Goal: Task Accomplishment & Management: Manage account settings

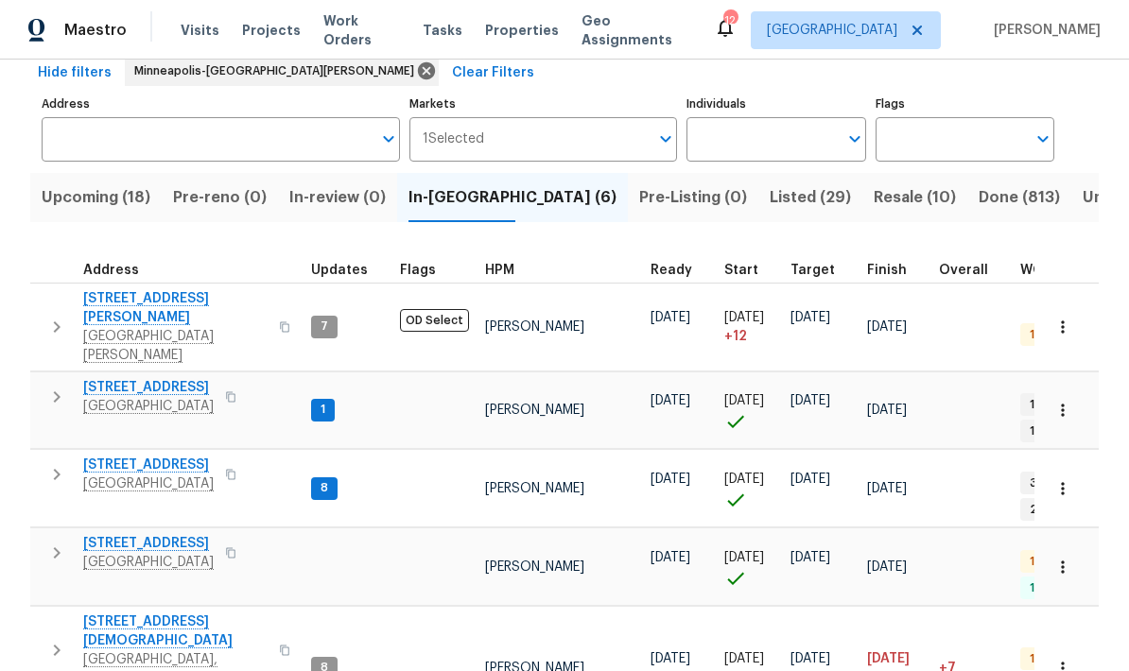
scroll to position [94, 0]
click at [235, 392] on icon "button" at bounding box center [230, 397] width 9 height 10
click at [110, 379] on span "5657 144th St W" at bounding box center [148, 388] width 130 height 19
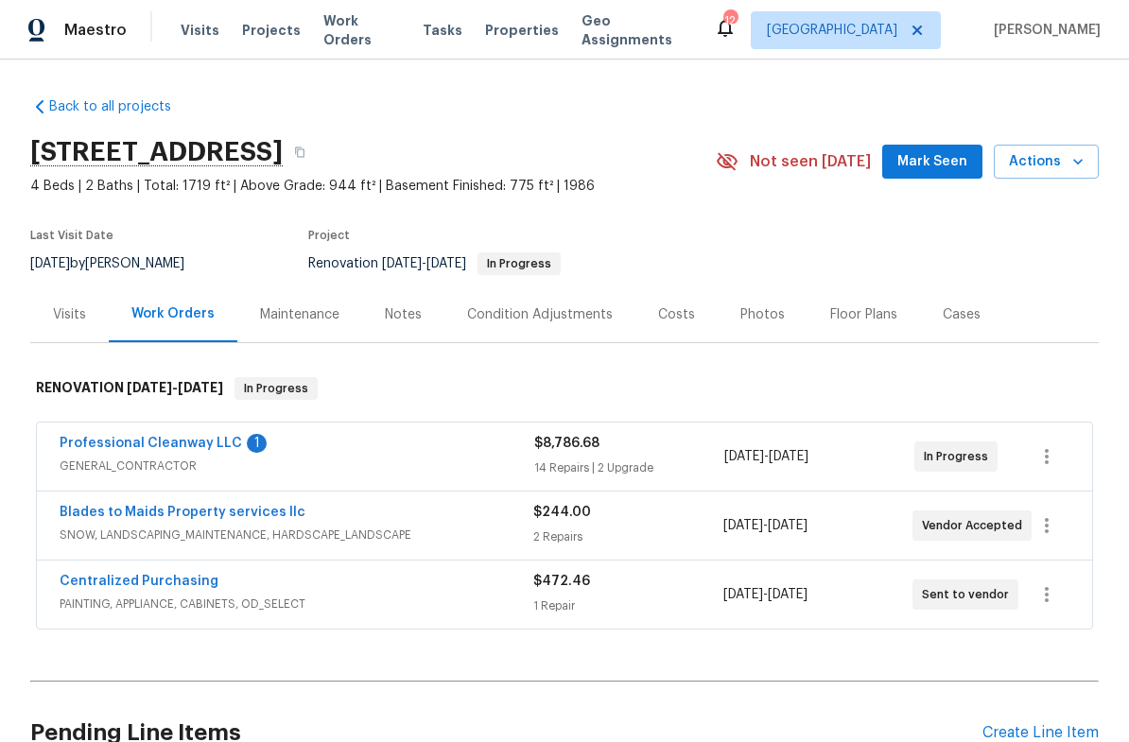
click at [113, 447] on link "Professional Cleanway LLC" at bounding box center [151, 443] width 182 height 13
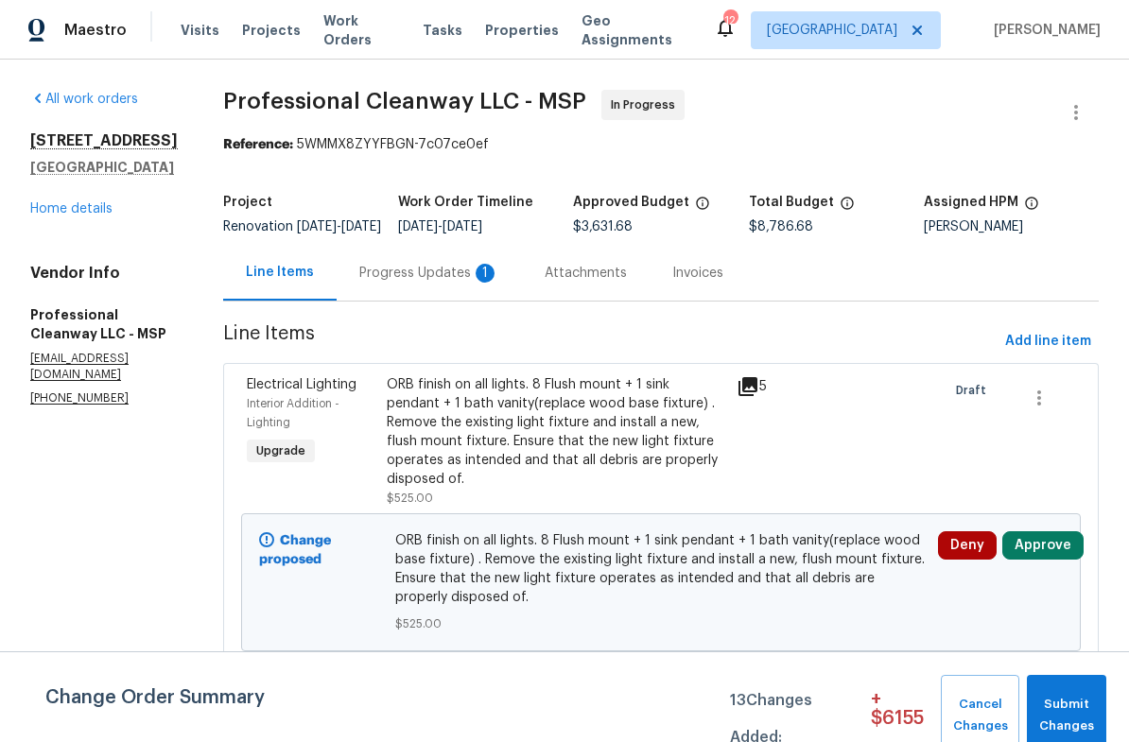
click at [401, 283] on div "Progress Updates 1" at bounding box center [429, 273] width 140 height 19
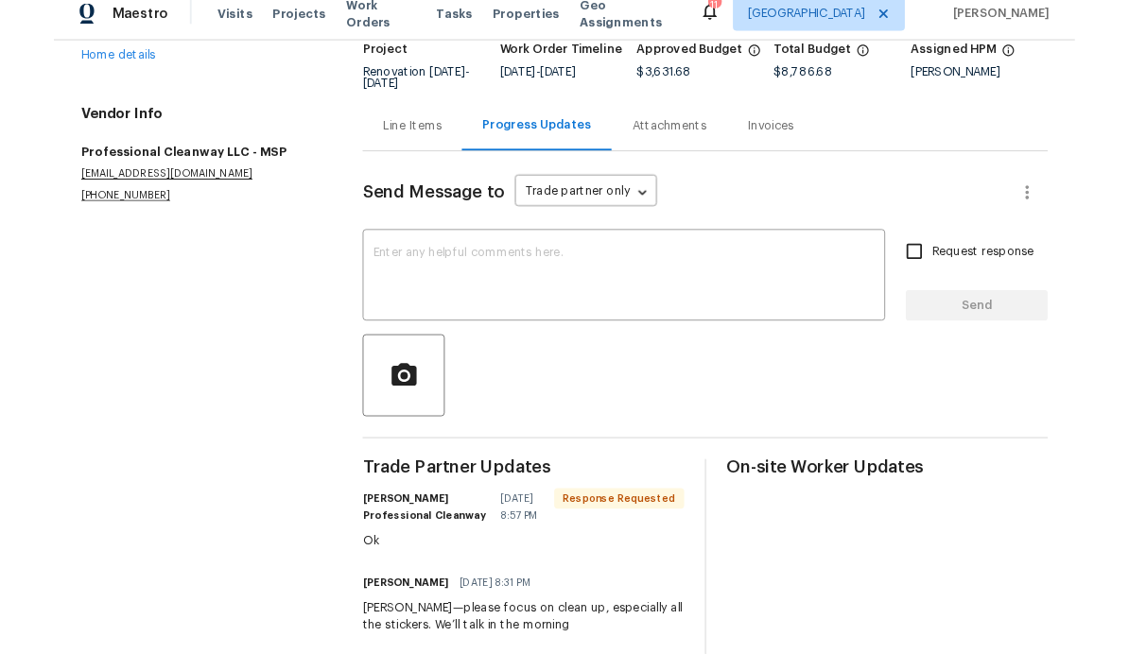
scroll to position [46, 0]
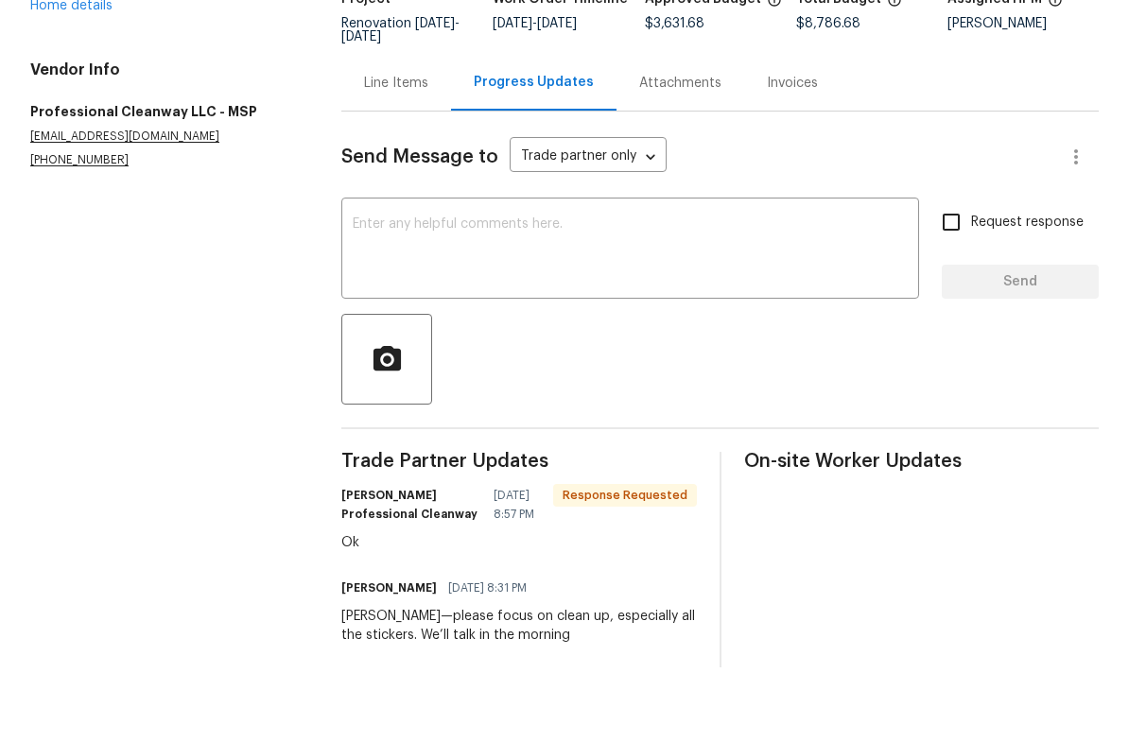
click at [388, 288] on textarea at bounding box center [630, 321] width 555 height 66
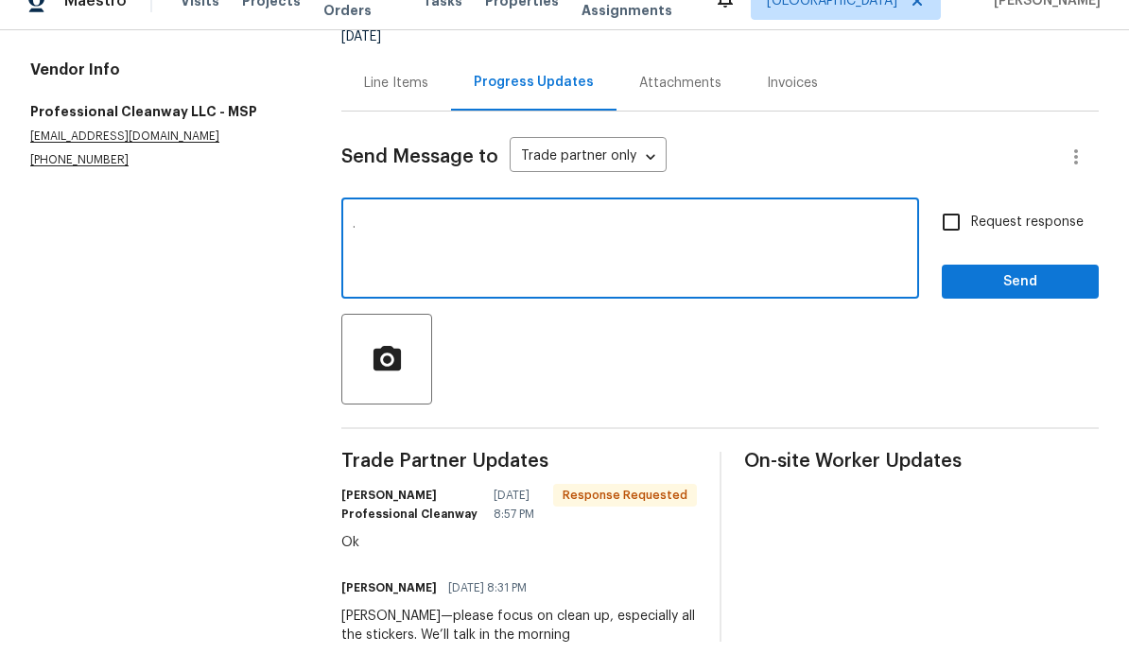
scroll to position [76, 0]
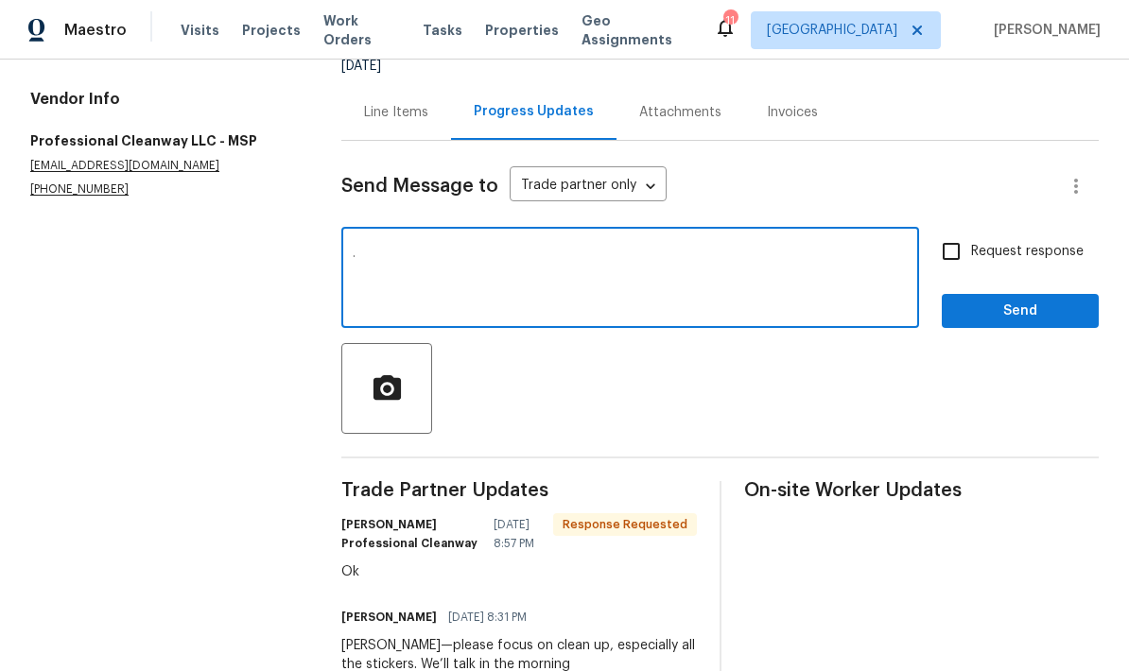
type textarea "."
click at [987, 300] on span "Send" at bounding box center [1020, 312] width 127 height 24
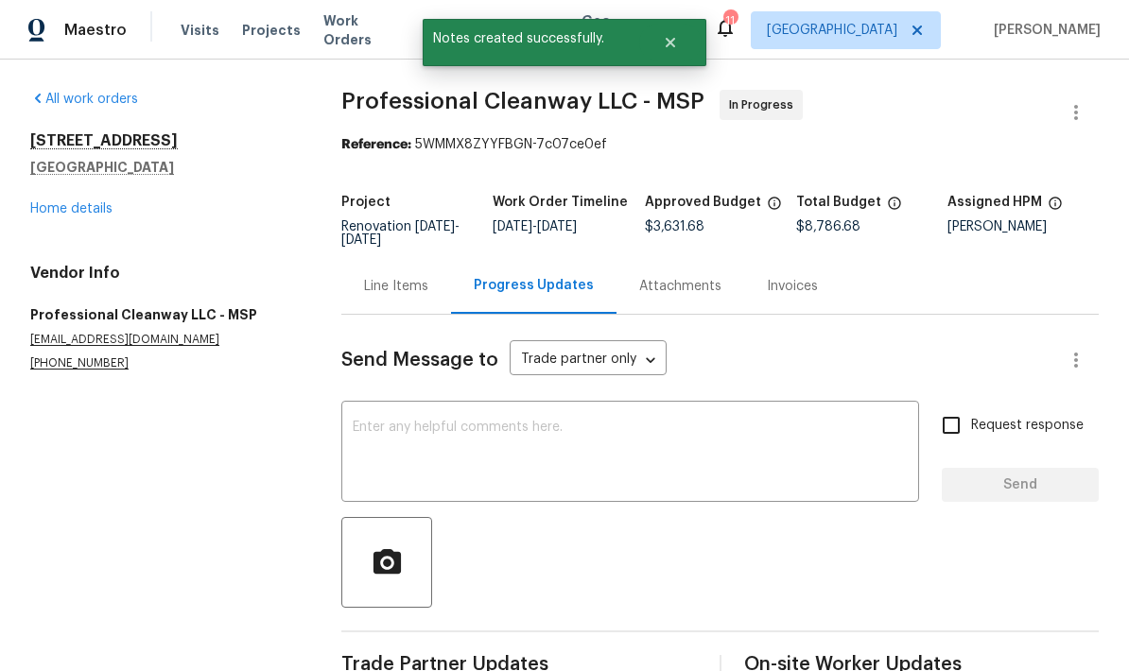
click at [53, 202] on link "Home details" at bounding box center [71, 208] width 82 height 13
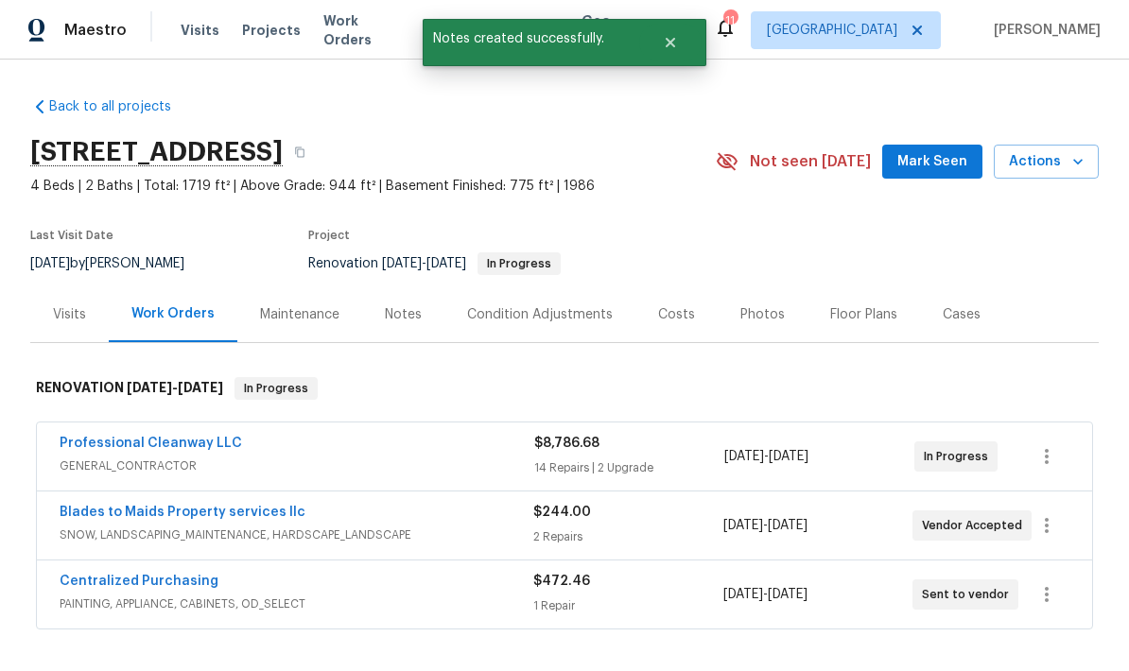
click at [112, 437] on link "Professional Cleanway LLC" at bounding box center [151, 443] width 182 height 13
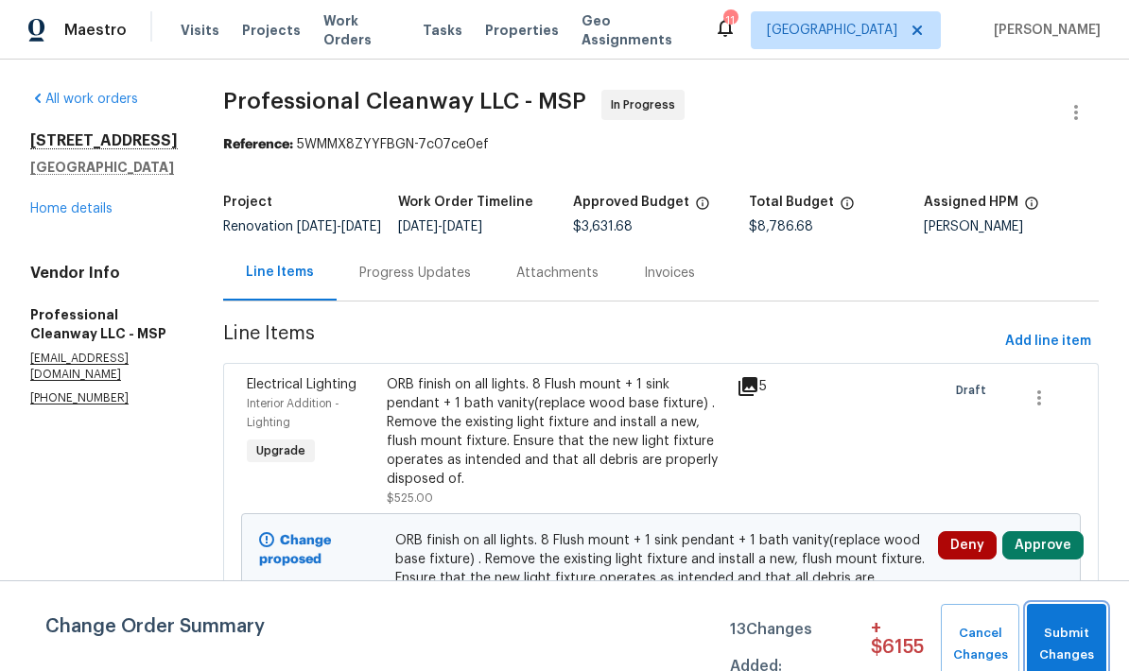
click at [1067, 631] on span "Submit Changes" at bounding box center [1066, 644] width 61 height 43
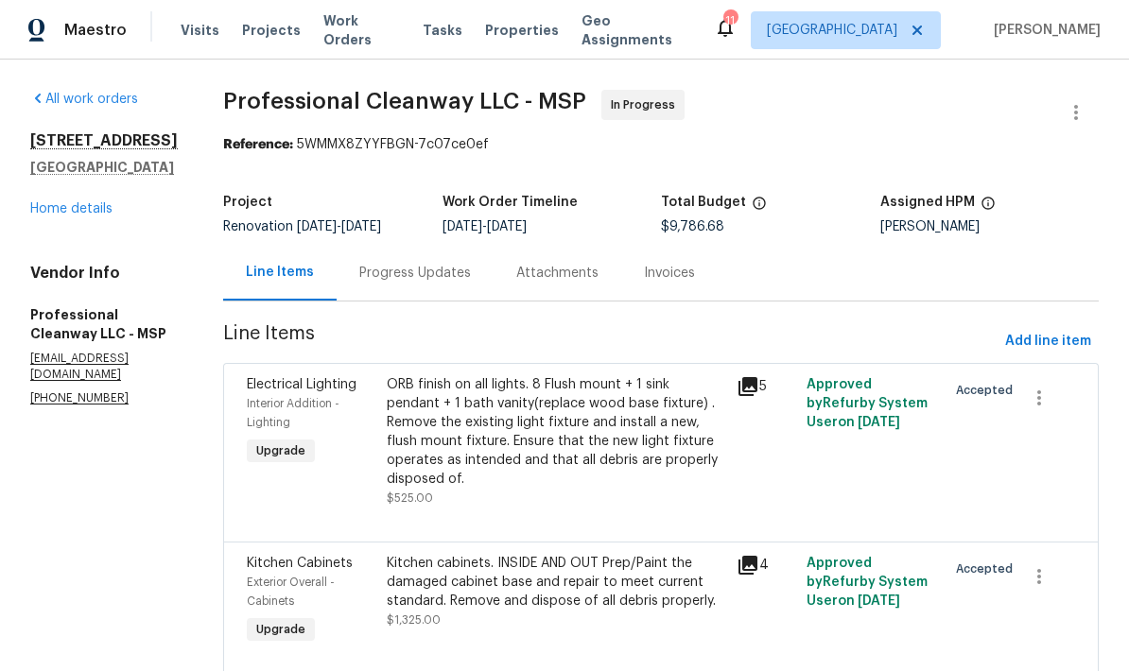
click at [43, 216] on link "Home details" at bounding box center [71, 208] width 82 height 13
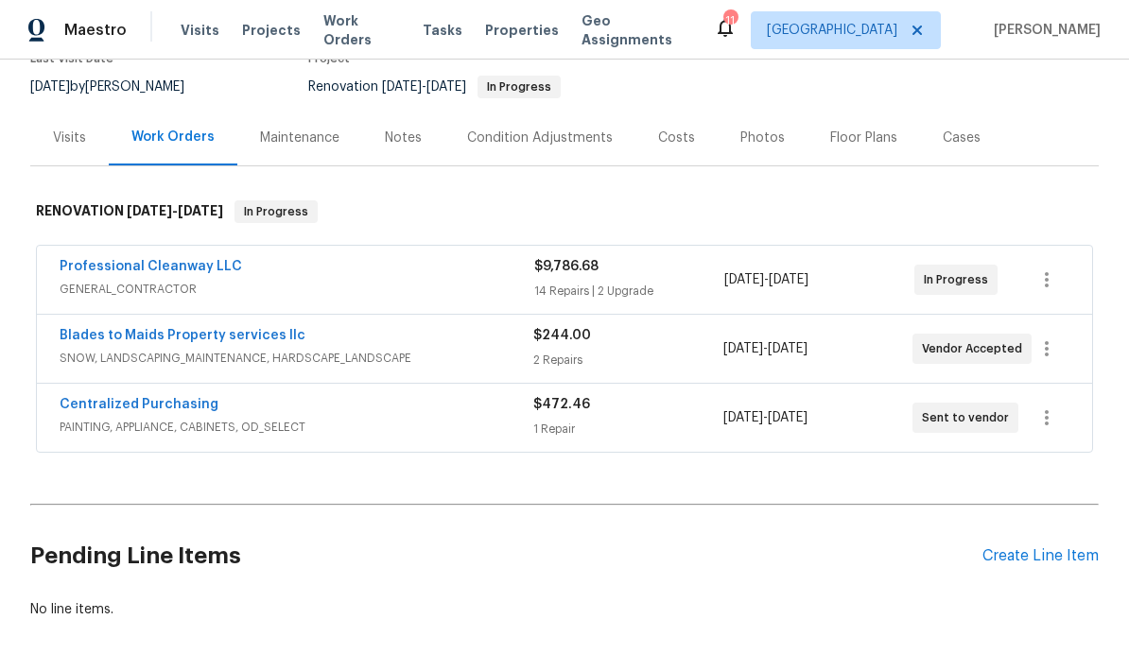
scroll to position [177, 0]
click at [1045, 547] on div "Create Line Item" at bounding box center [1040, 556] width 116 height 18
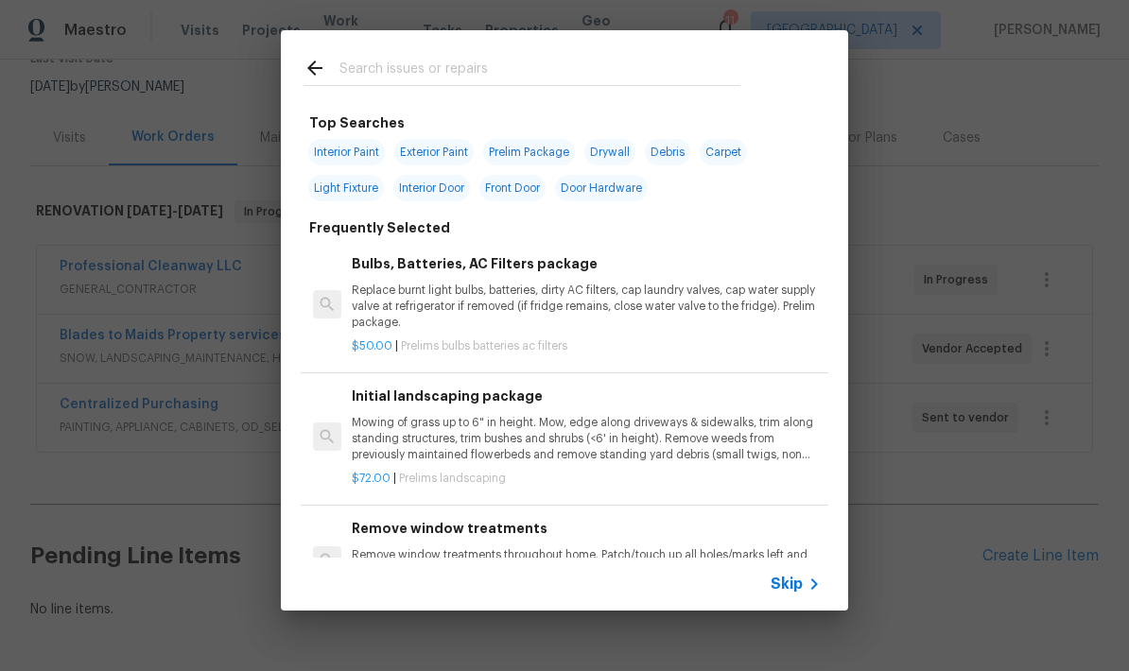
click at [351, 75] on input "text" at bounding box center [539, 71] width 401 height 28
type input "Init"
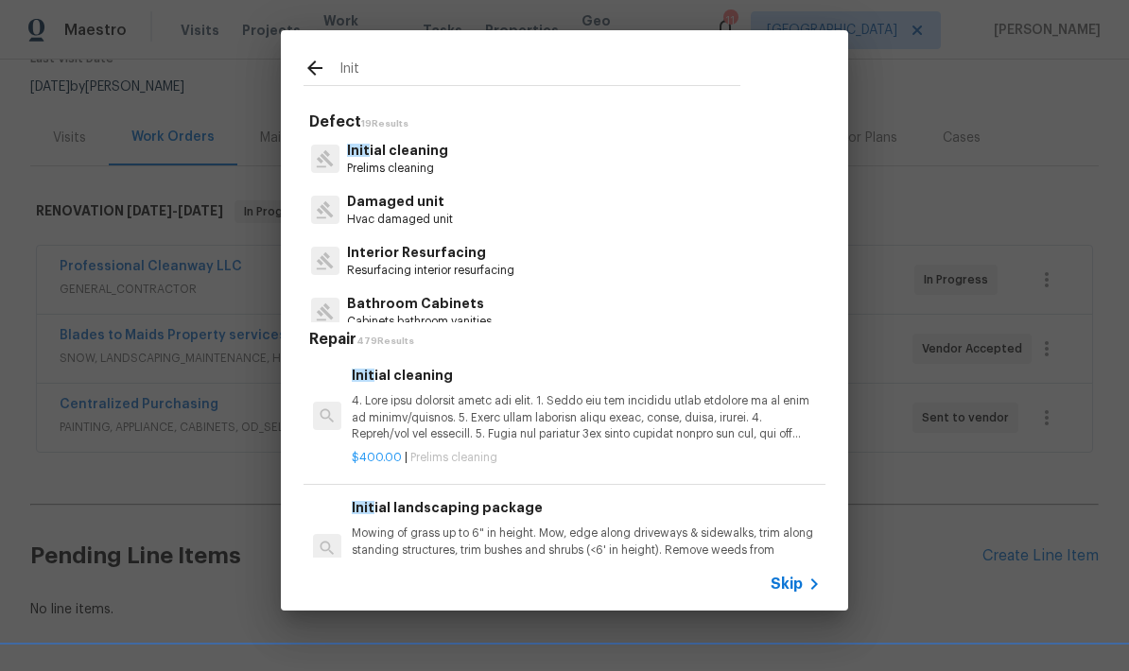
click at [362, 144] on span "Init" at bounding box center [358, 150] width 23 height 13
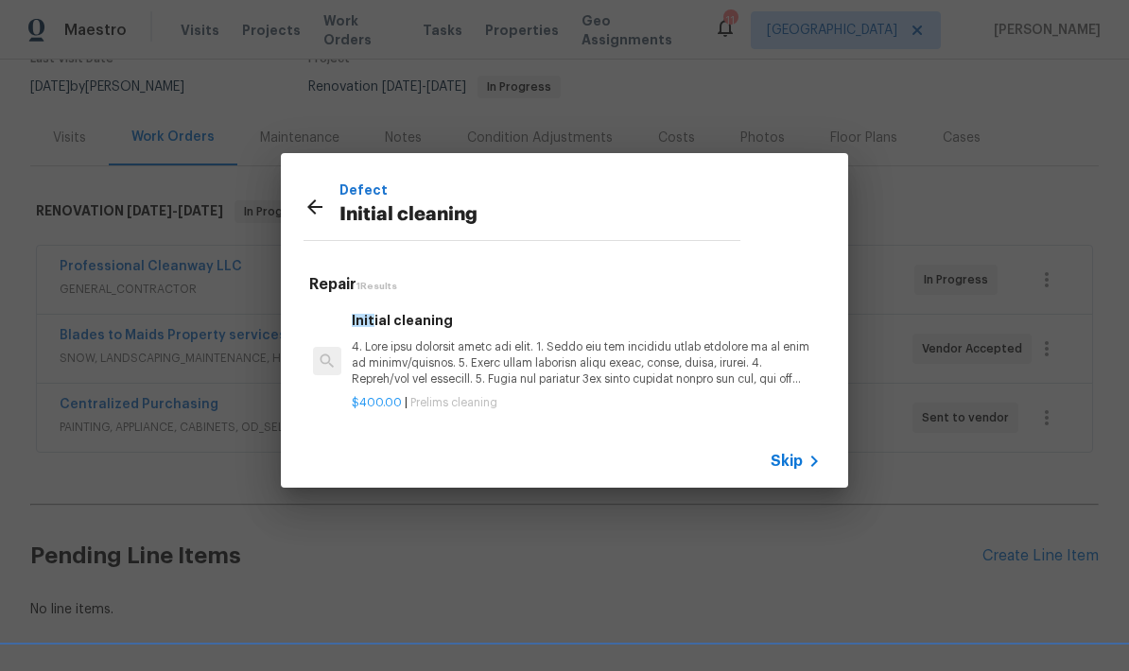
click at [368, 151] on div "Defect Initial cleaning Repair 1 Results Init ial cleaning $400.00 | Prelims cl…" at bounding box center [564, 320] width 1129 height 641
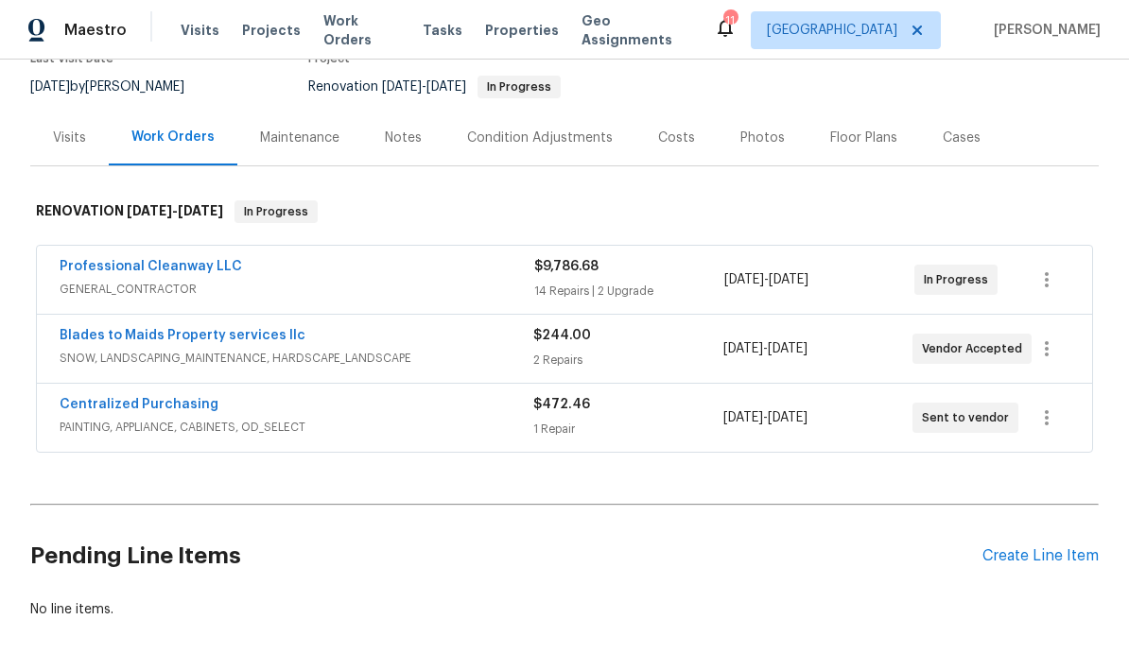
scroll to position [76, 0]
click at [1037, 547] on div "Create Line Item" at bounding box center [1040, 556] width 116 height 18
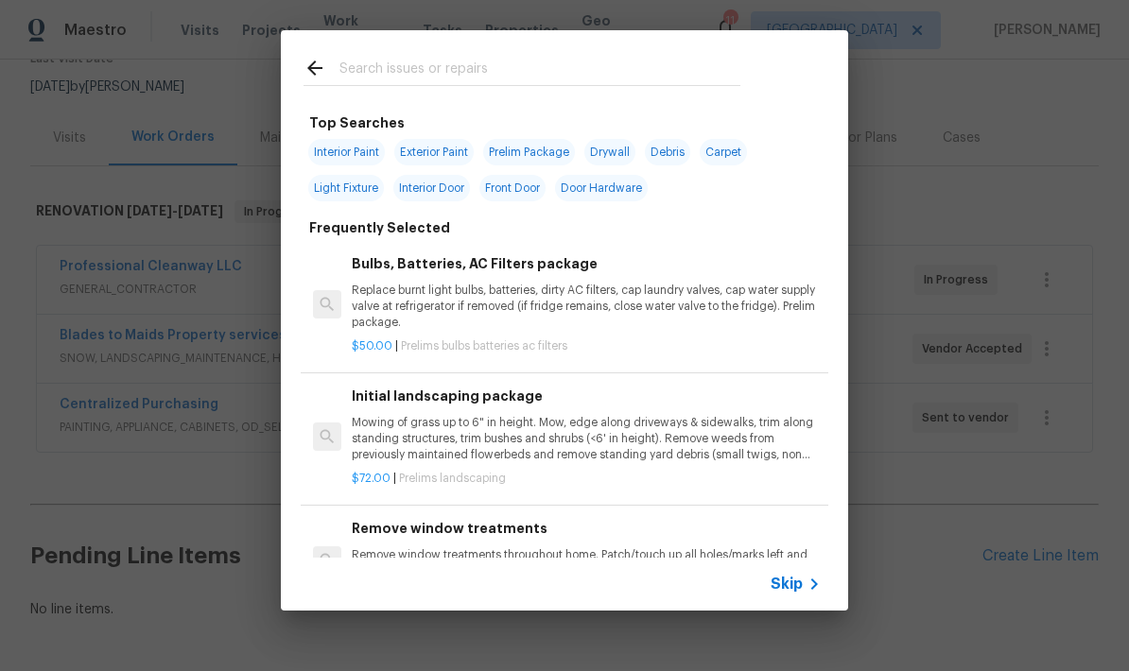
click at [359, 78] on input "text" at bounding box center [539, 71] width 401 height 28
type input "Clean"
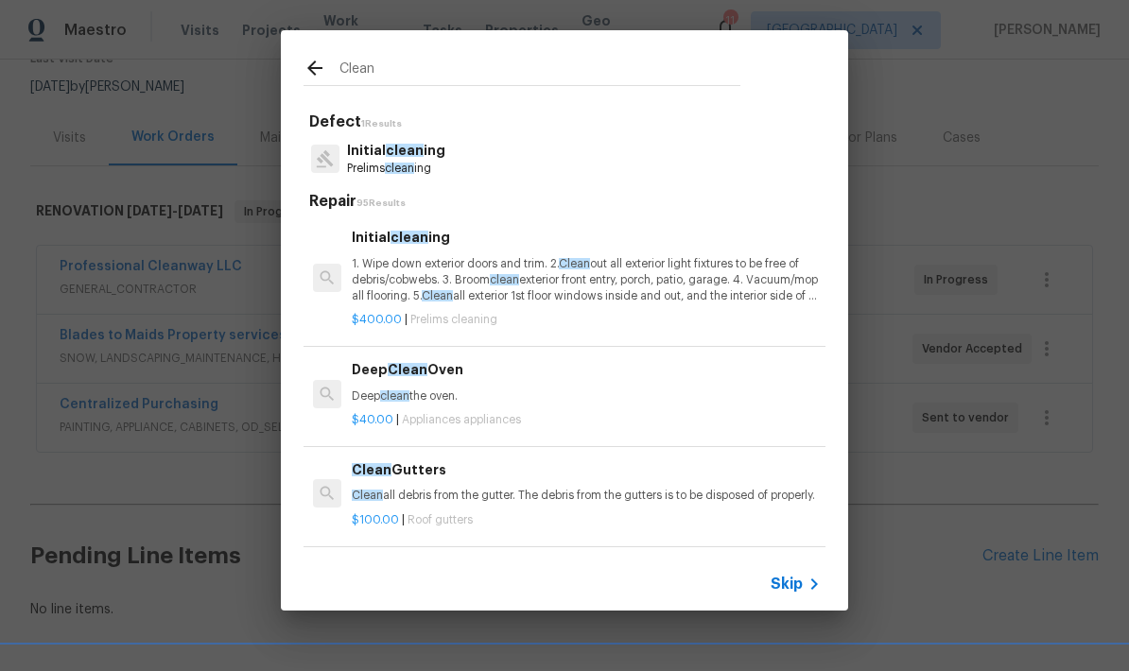
click at [373, 160] on p "Initial clean ing" at bounding box center [396, 151] width 98 height 20
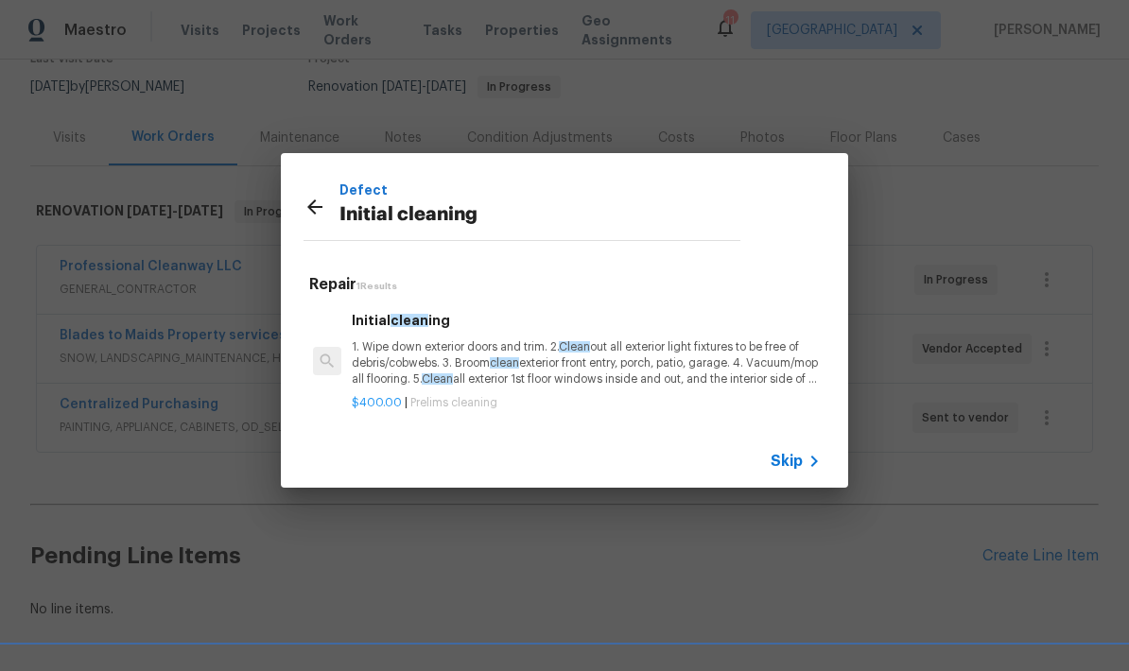
click at [415, 365] on p "1. Wipe down exterior doors and trim. 2. Clean out all exterior light fixtures …" at bounding box center [586, 363] width 469 height 48
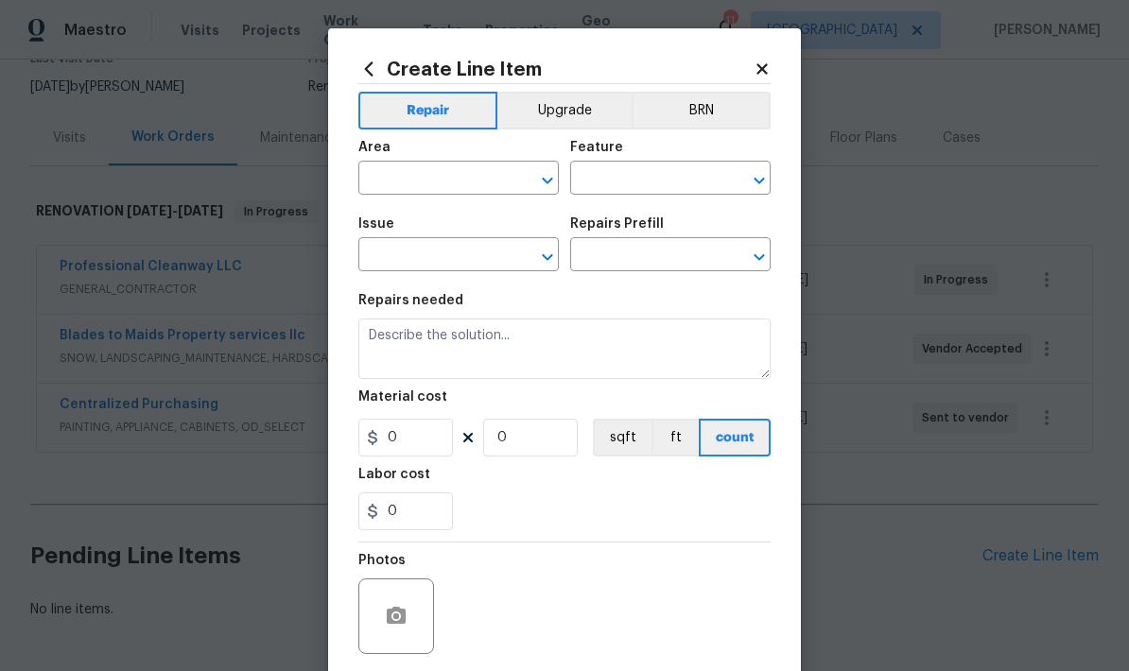
type input "Home Readiness Packages"
type input "Initial cleaning"
type textarea "1. Wipe down exterior doors and trim. 2. Clean out all exterior light fixtures …"
type input "1"
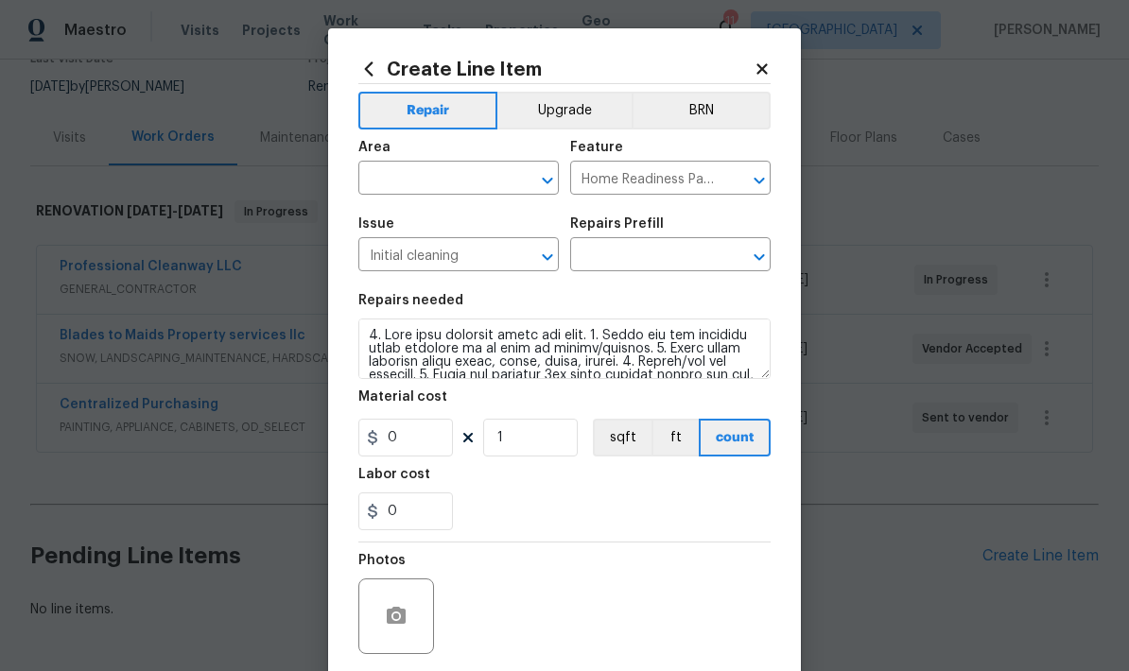
type input "Initial cleaning $400.00"
type input "400"
click at [392, 183] on input "text" at bounding box center [432, 179] width 148 height 29
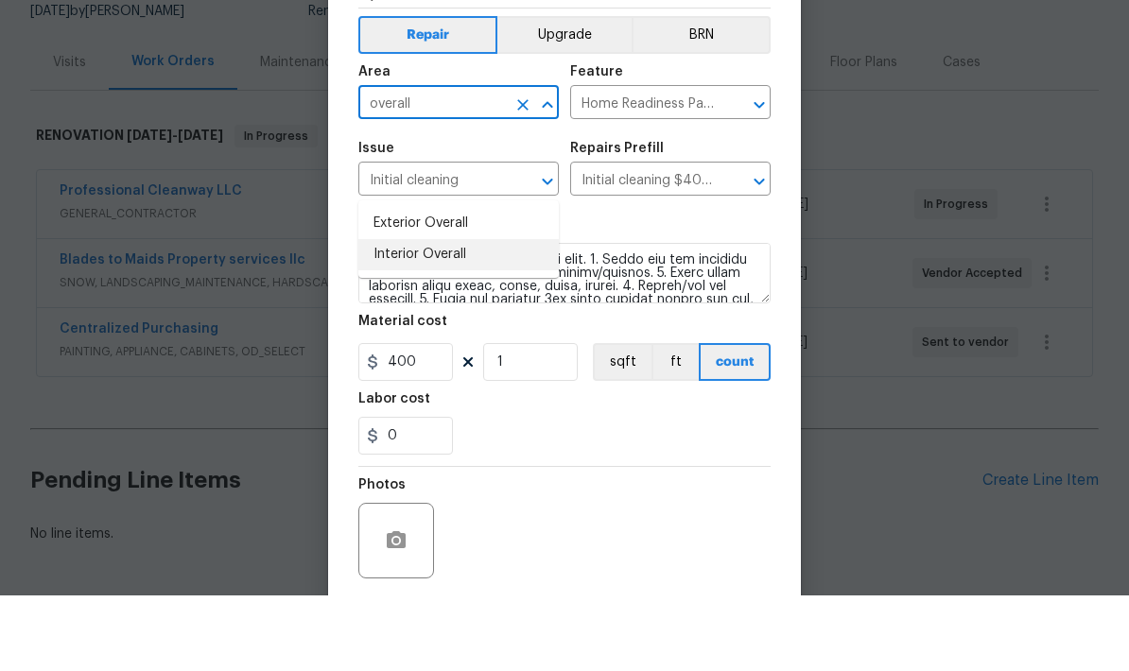
click at [386, 315] on li "Interior Overall" at bounding box center [458, 330] width 200 height 31
type input "Interior Overall"
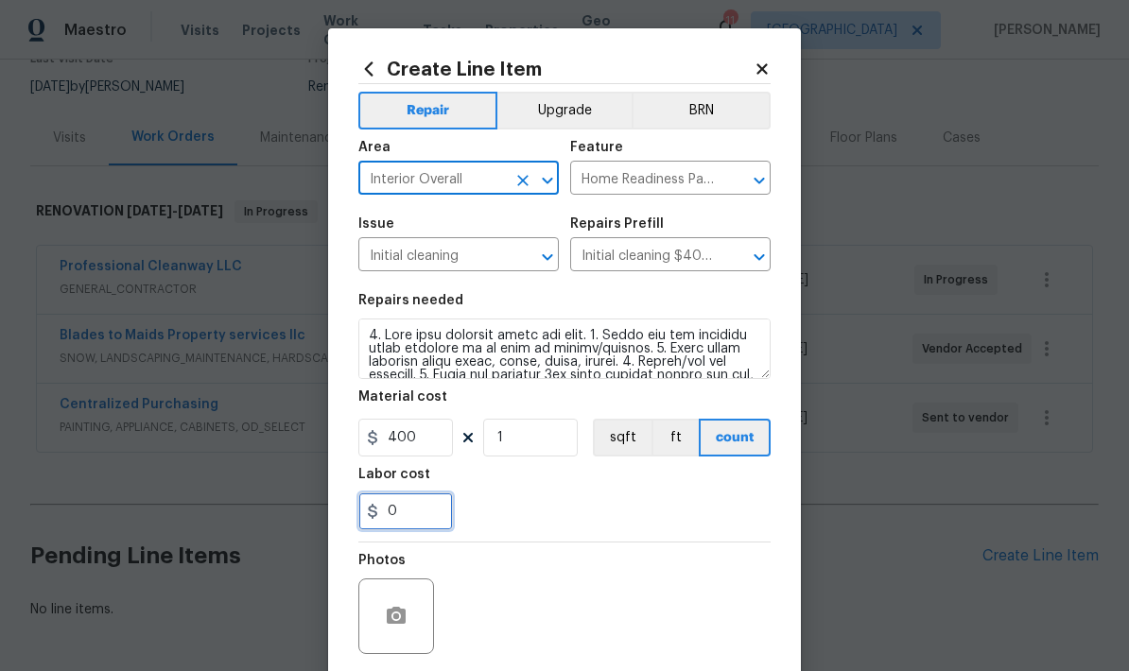
click at [404, 522] on input "0" at bounding box center [405, 512] width 95 height 38
type input "150"
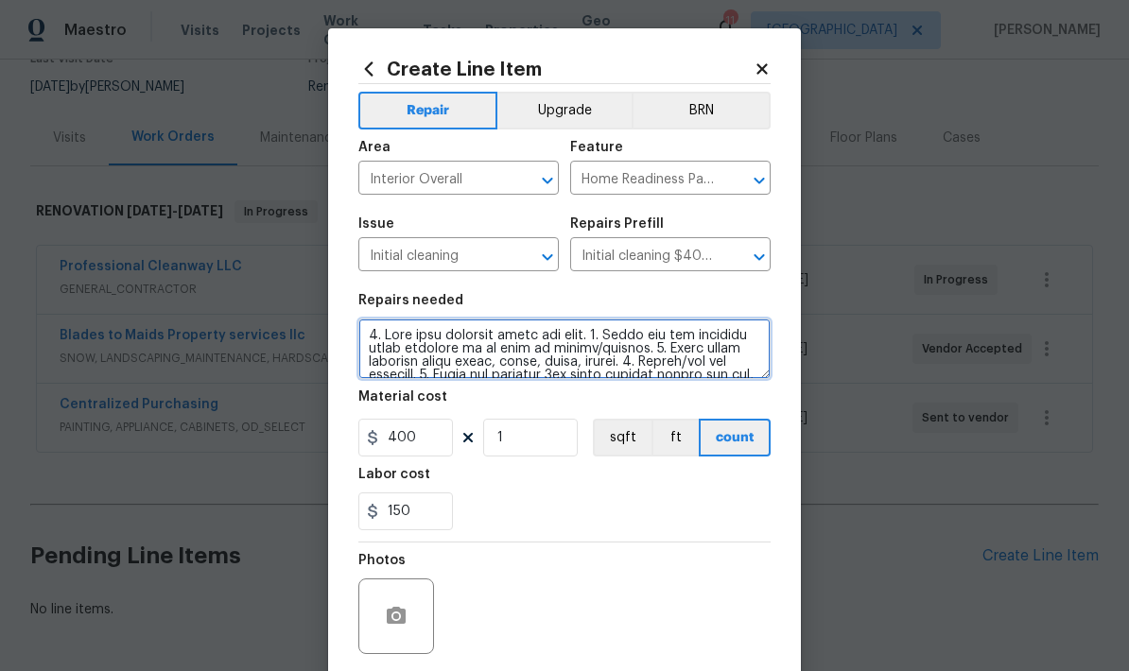
click at [358, 341] on textarea at bounding box center [564, 349] width 412 height 61
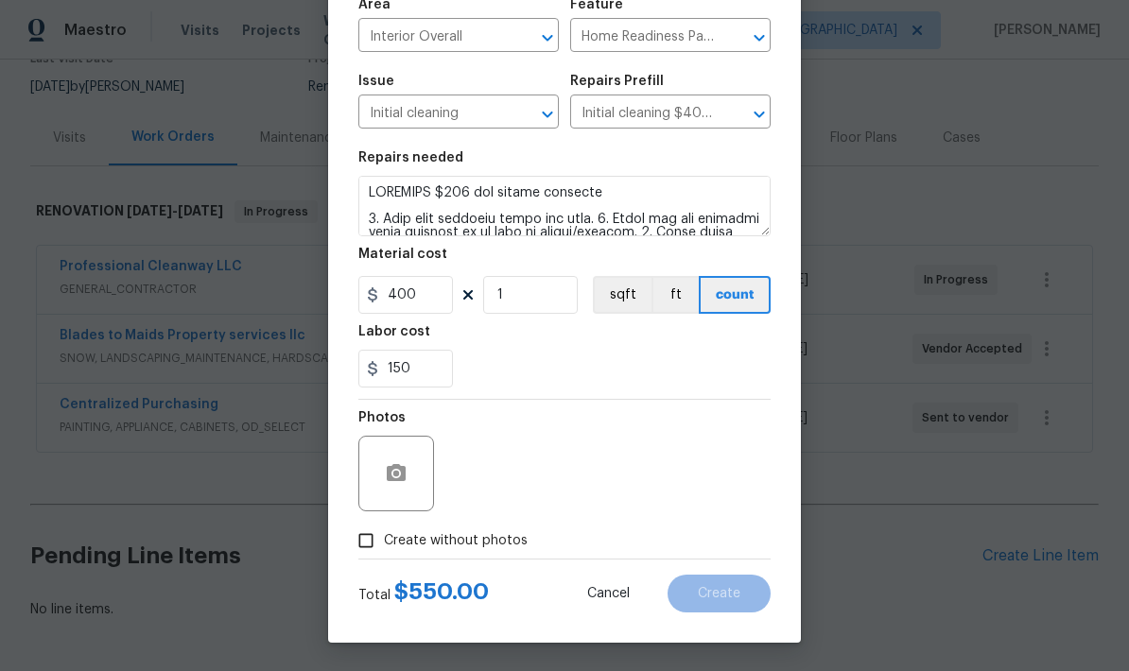
scroll to position [147, 0]
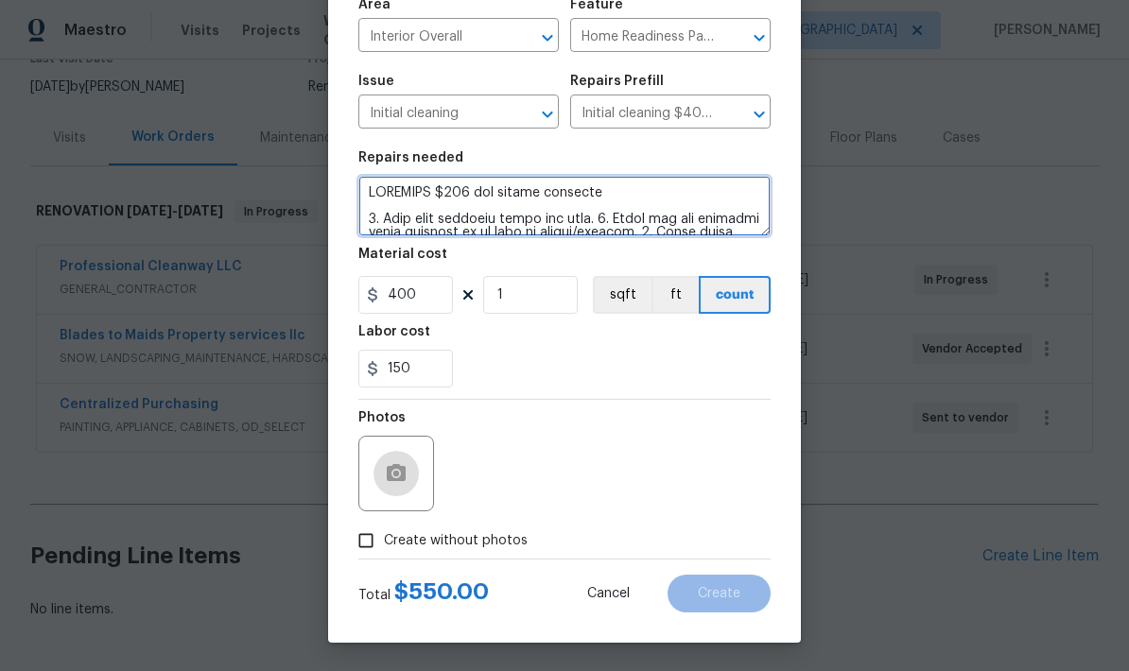
type textarea "INCLUDES $250 for window cleaning 1. Wipe down exterior doors and trim. 2. Clea…"
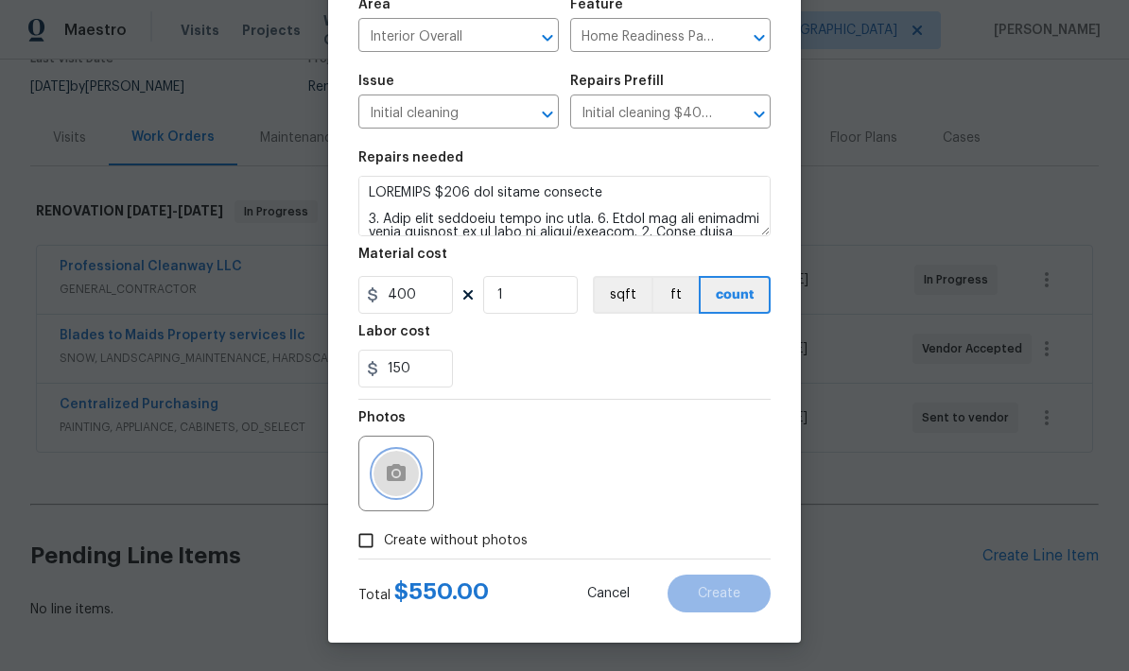
click at [382, 478] on button "button" at bounding box center [395, 473] width 45 height 45
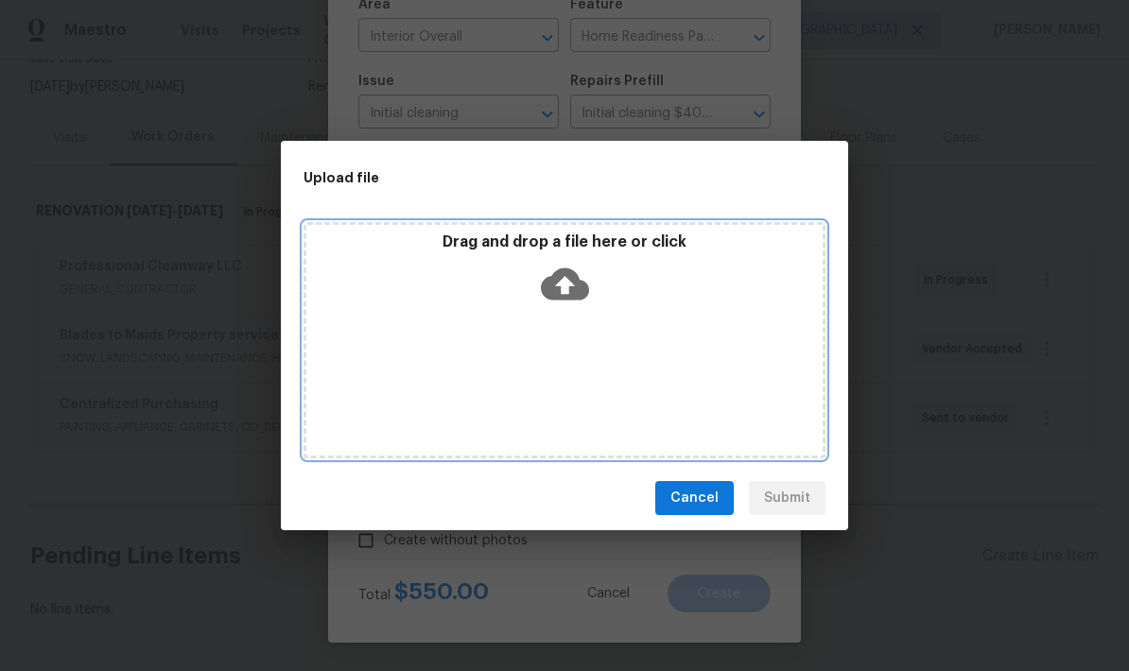
click at [365, 355] on div "Drag and drop a file here or click" at bounding box center [565, 340] width 522 height 236
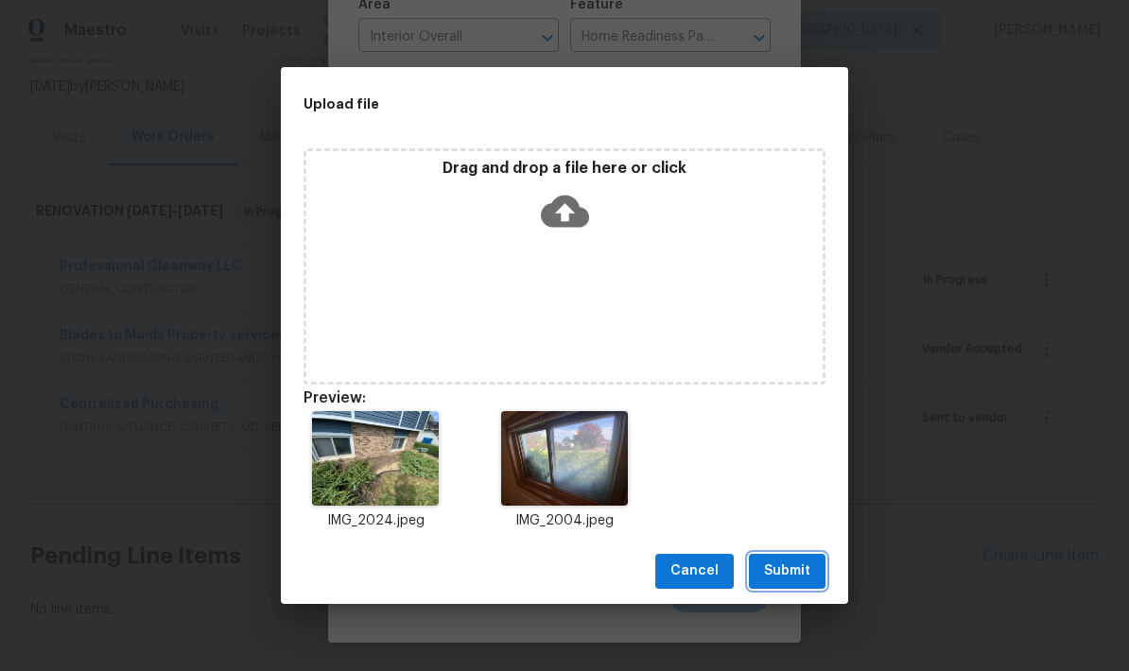
click at [788, 577] on span "Submit" at bounding box center [787, 572] width 46 height 24
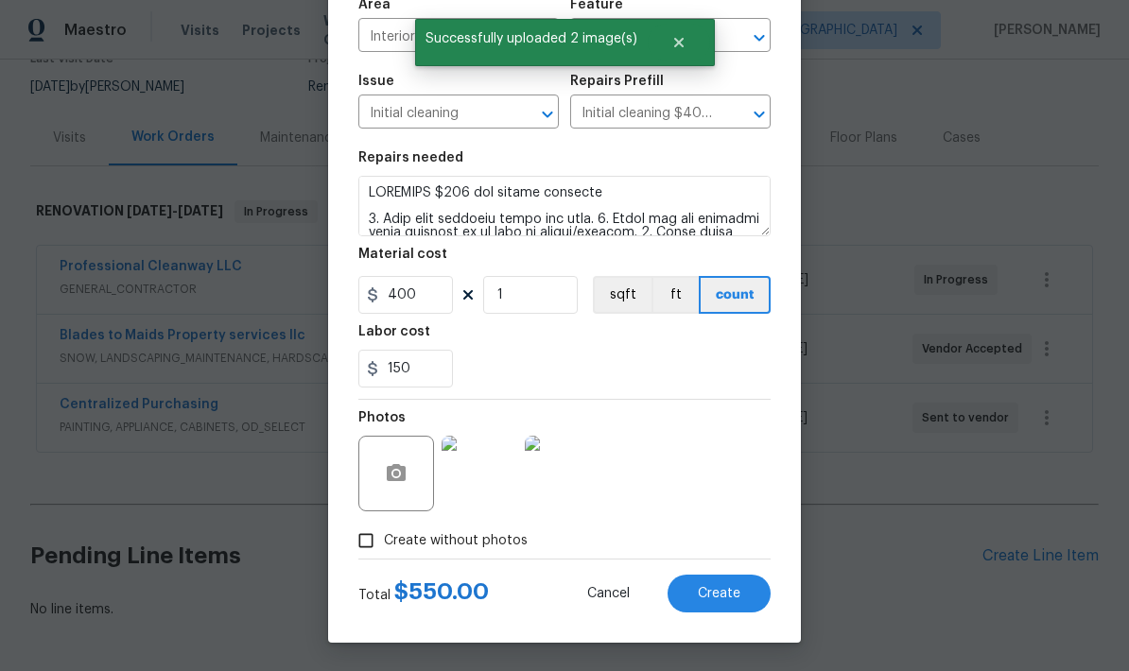
click at [720, 587] on span "Create" at bounding box center [719, 594] width 43 height 14
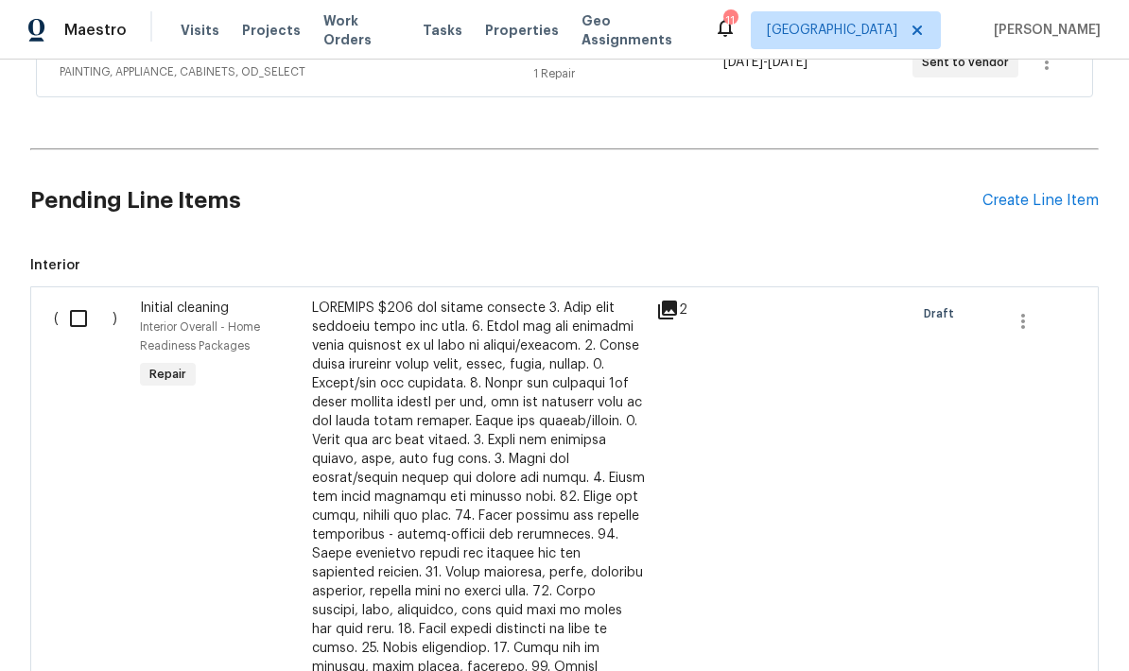
scroll to position [506, 0]
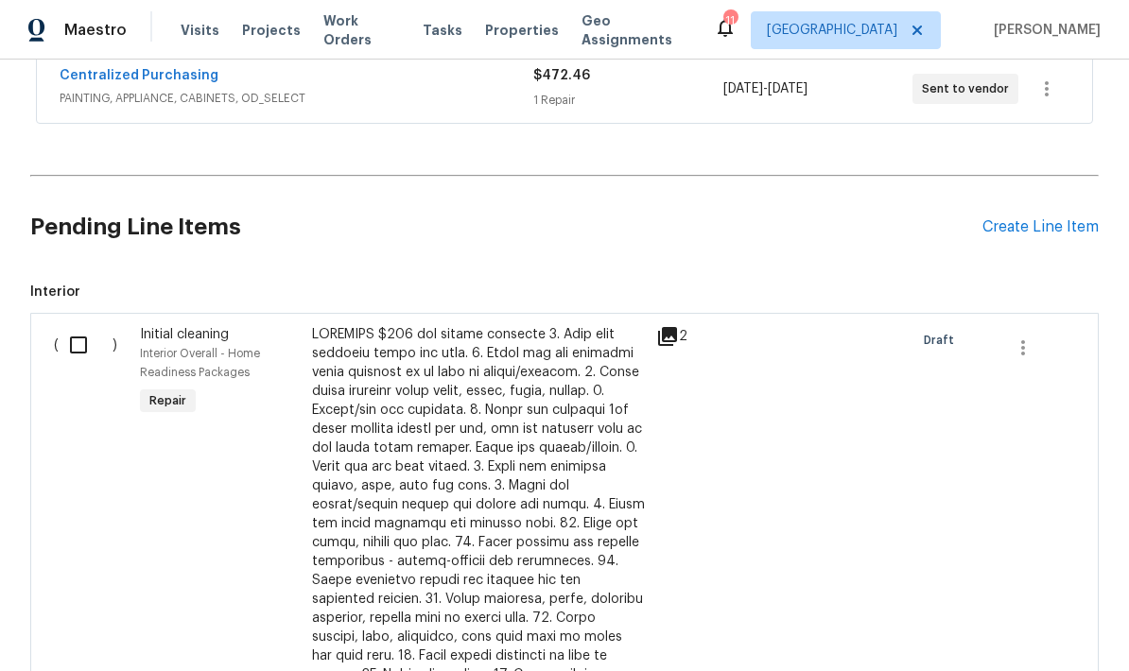
click at [70, 325] on input "checkbox" at bounding box center [86, 345] width 54 height 40
checkbox input "true"
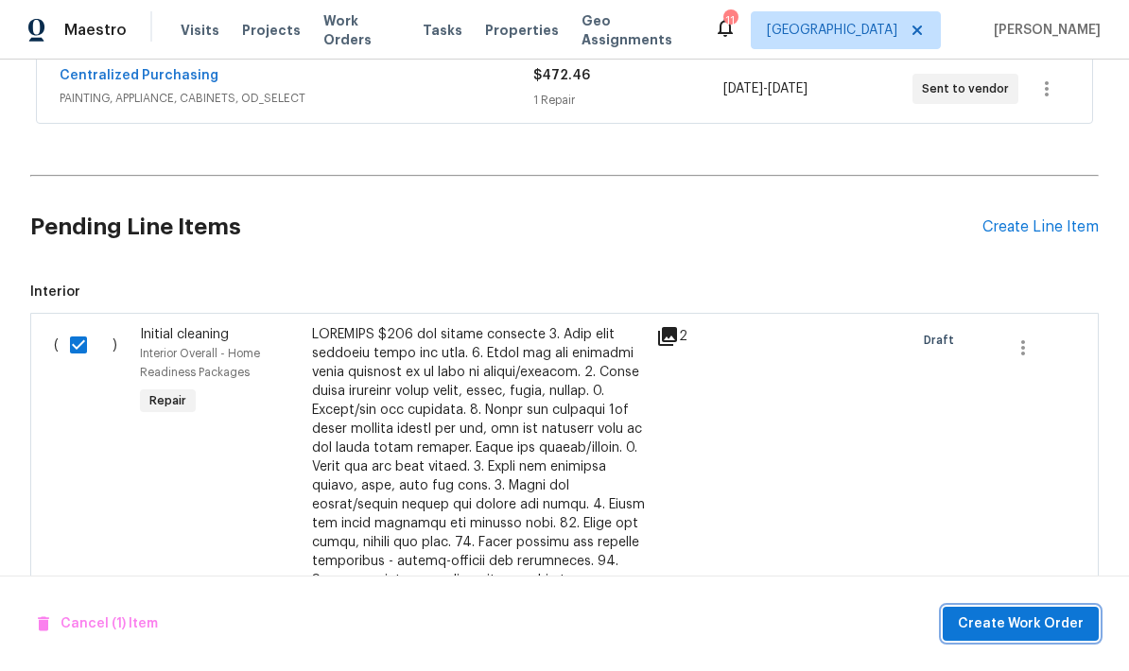
click at [1029, 619] on span "Create Work Order" at bounding box center [1021, 625] width 126 height 24
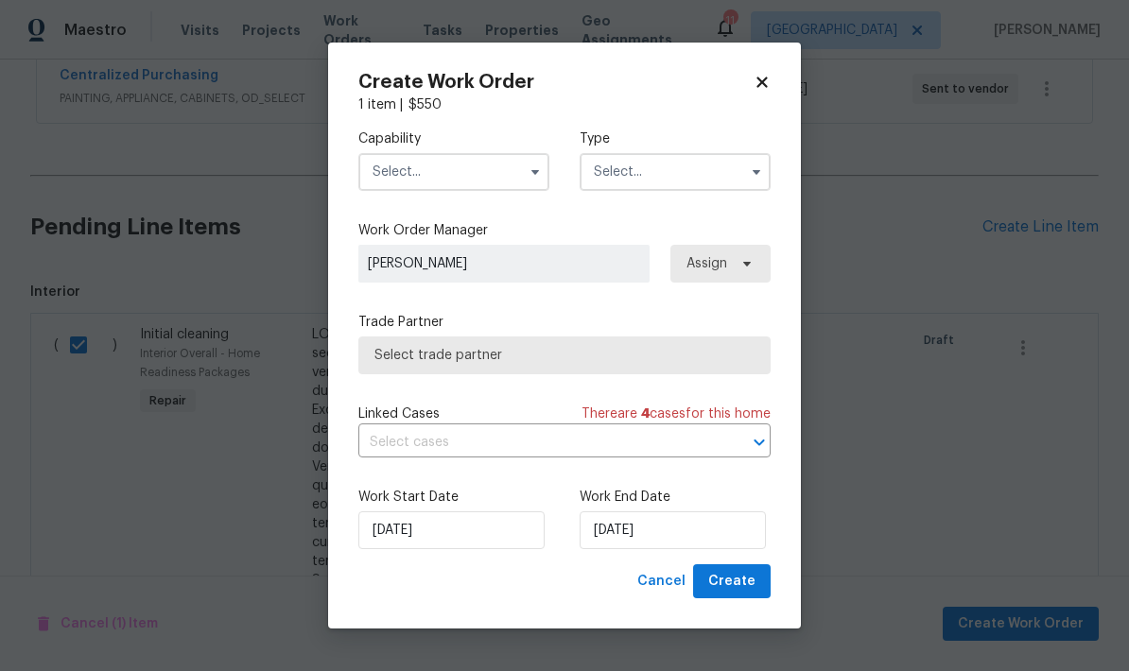
click at [455, 173] on input "text" at bounding box center [453, 172] width 191 height 38
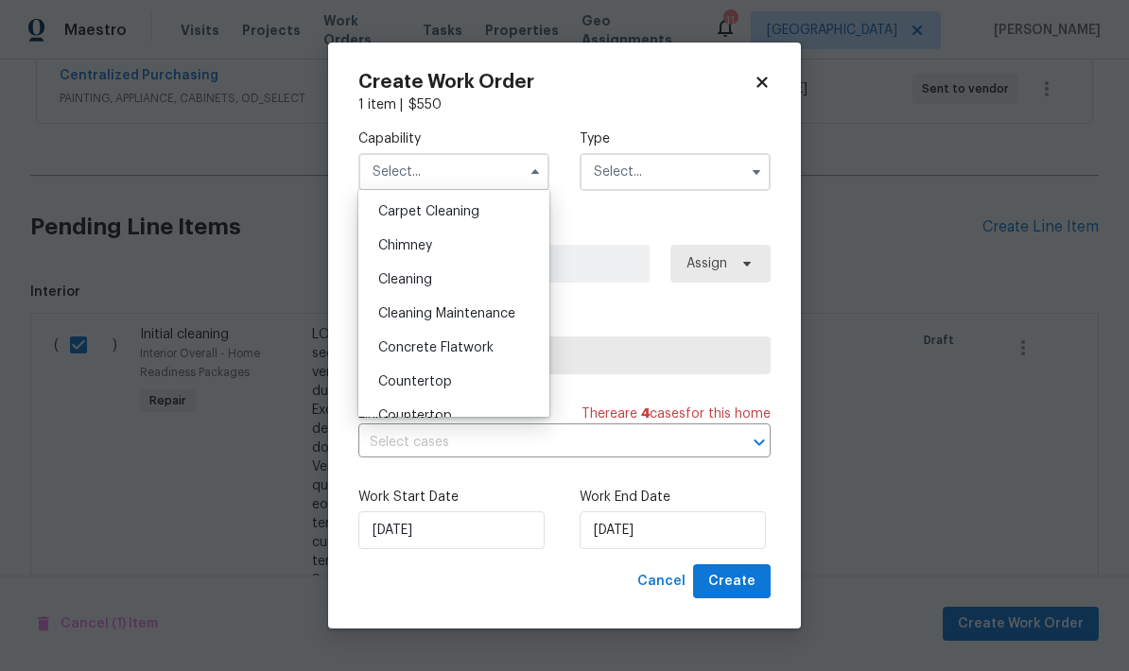
scroll to position [199, 0]
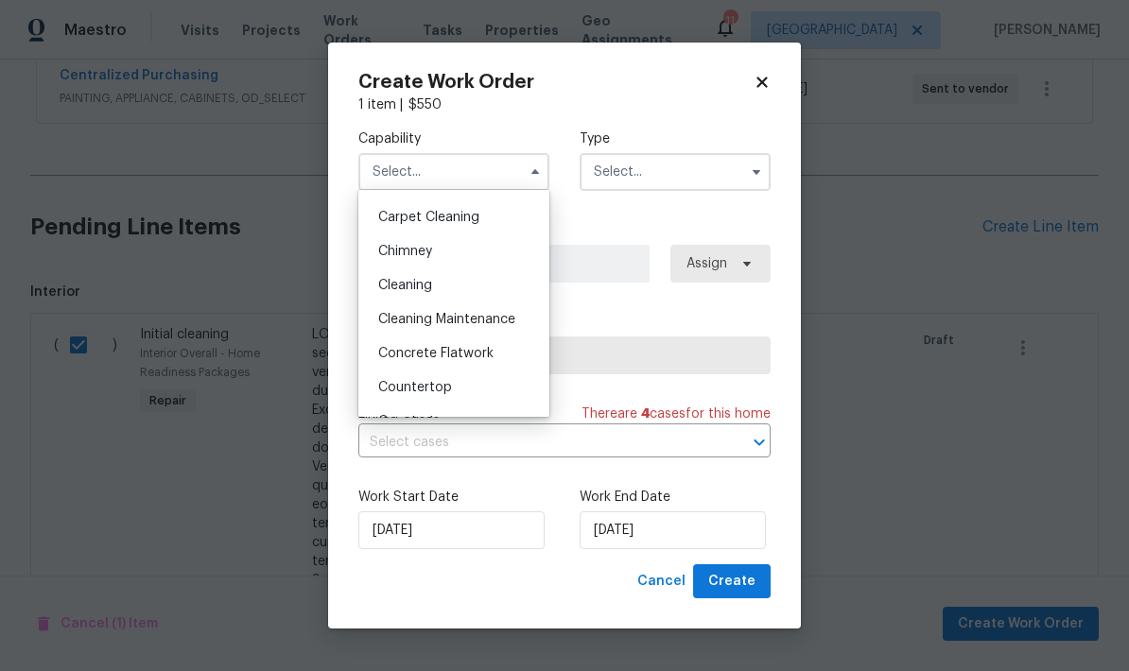
click at [409, 284] on span "Cleaning" at bounding box center [405, 285] width 54 height 13
type input "Cleaning"
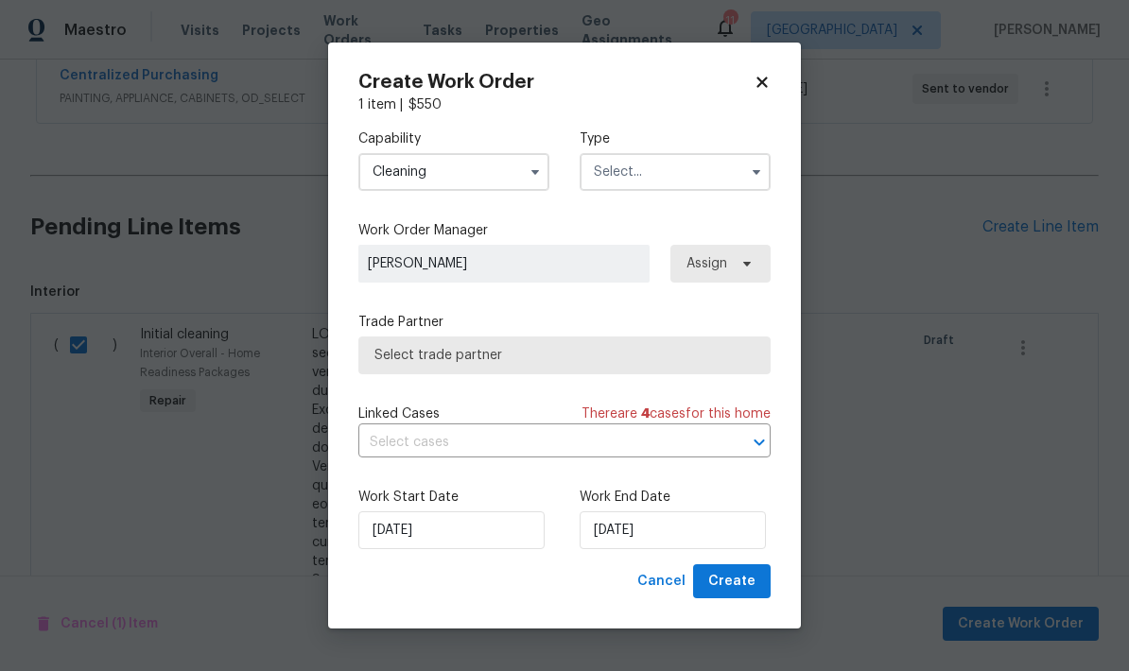
click at [685, 182] on input "text" at bounding box center [675, 172] width 191 height 38
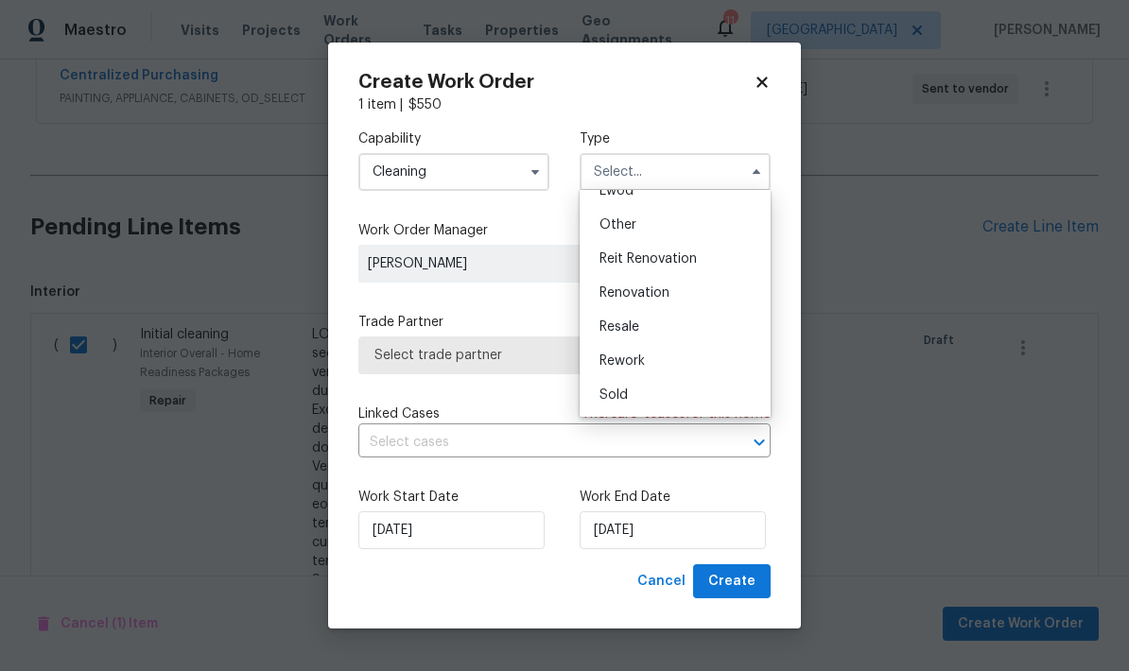
scroll to position [225, 0]
click at [653, 287] on span "Renovation" at bounding box center [634, 293] width 70 height 13
type input "Renovation"
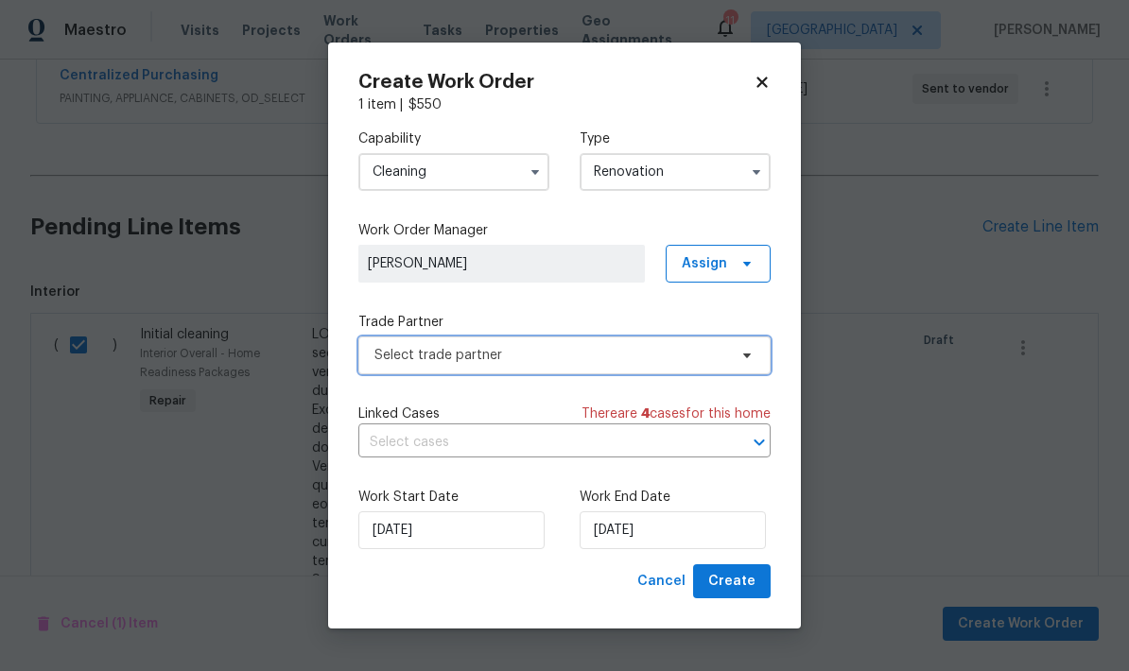
click at [584, 353] on span "Select trade partner" at bounding box center [550, 355] width 353 height 19
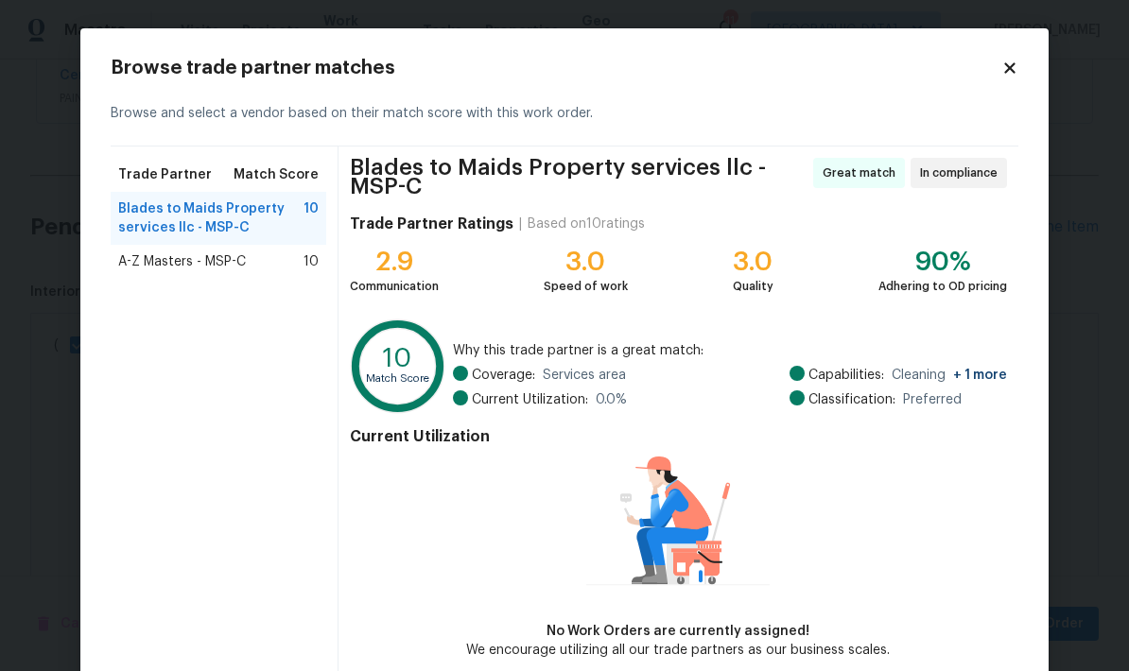
click at [133, 264] on span "A-Z Masters - MSP-C" at bounding box center [182, 261] width 128 height 19
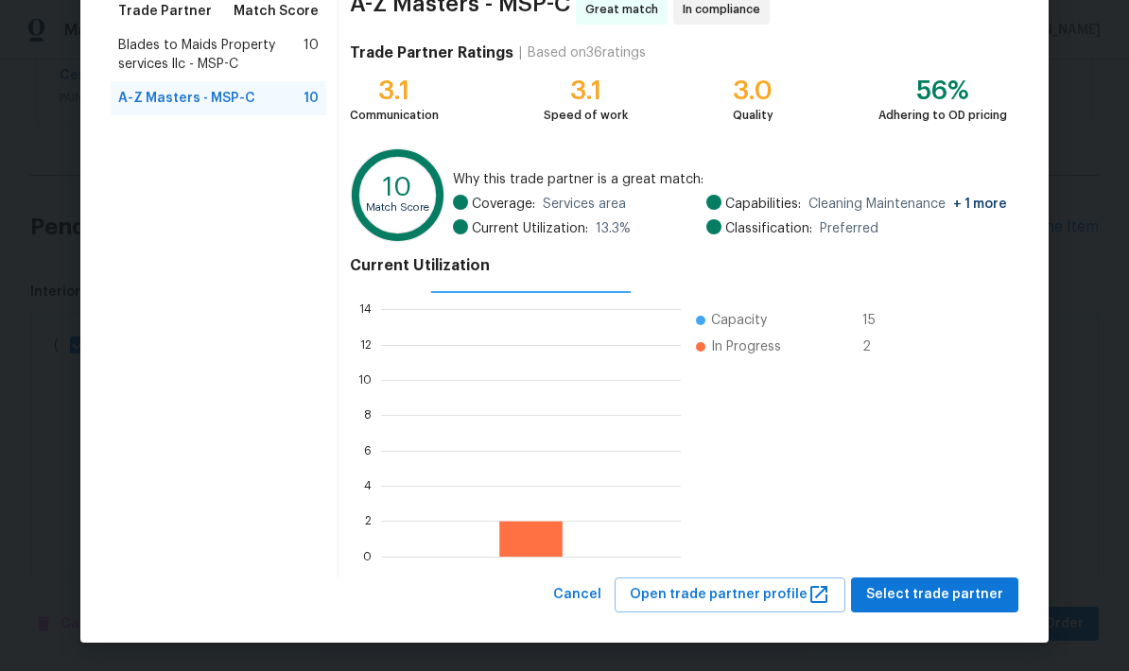
scroll to position [163, 0]
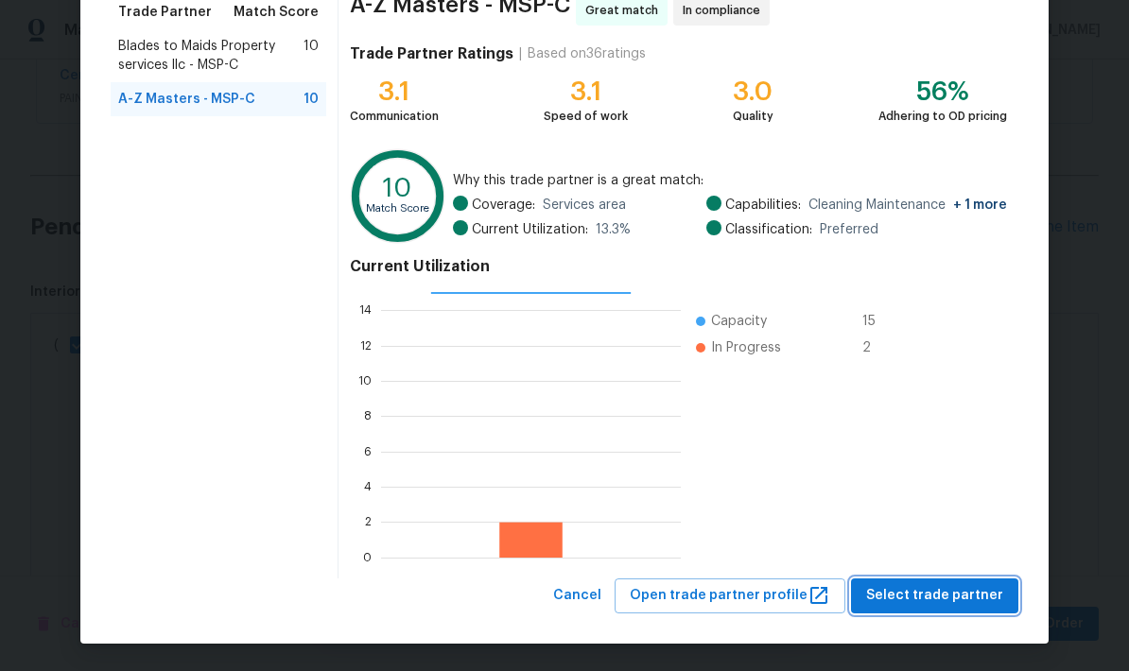
click at [946, 583] on button "Select trade partner" at bounding box center [934, 596] width 167 height 35
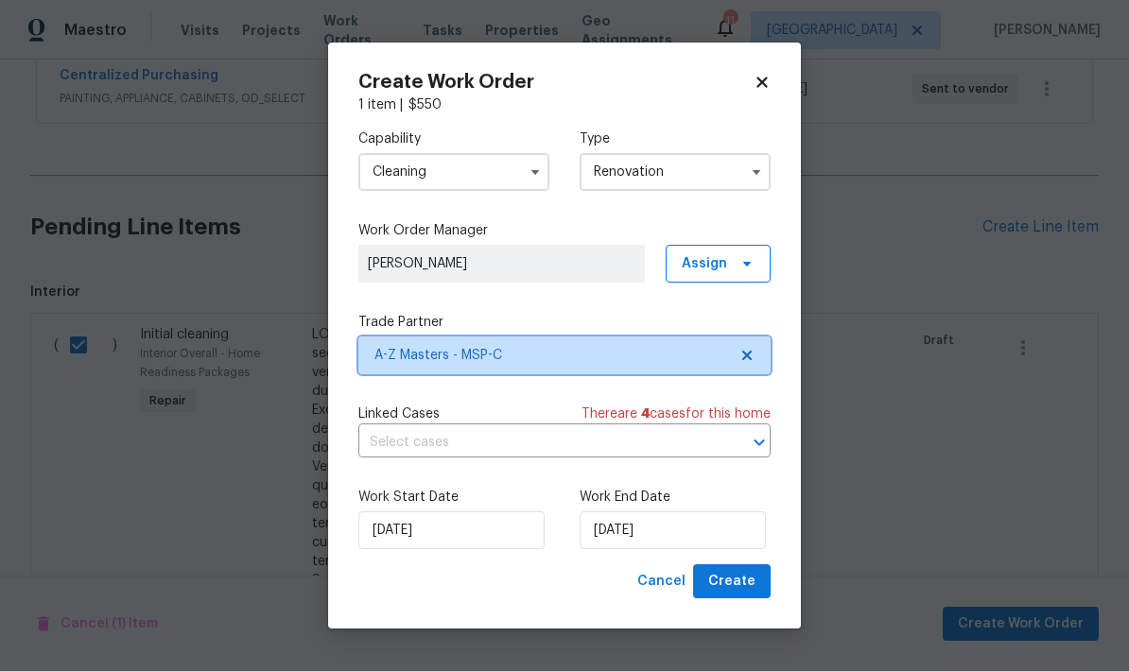
scroll to position [0, 0]
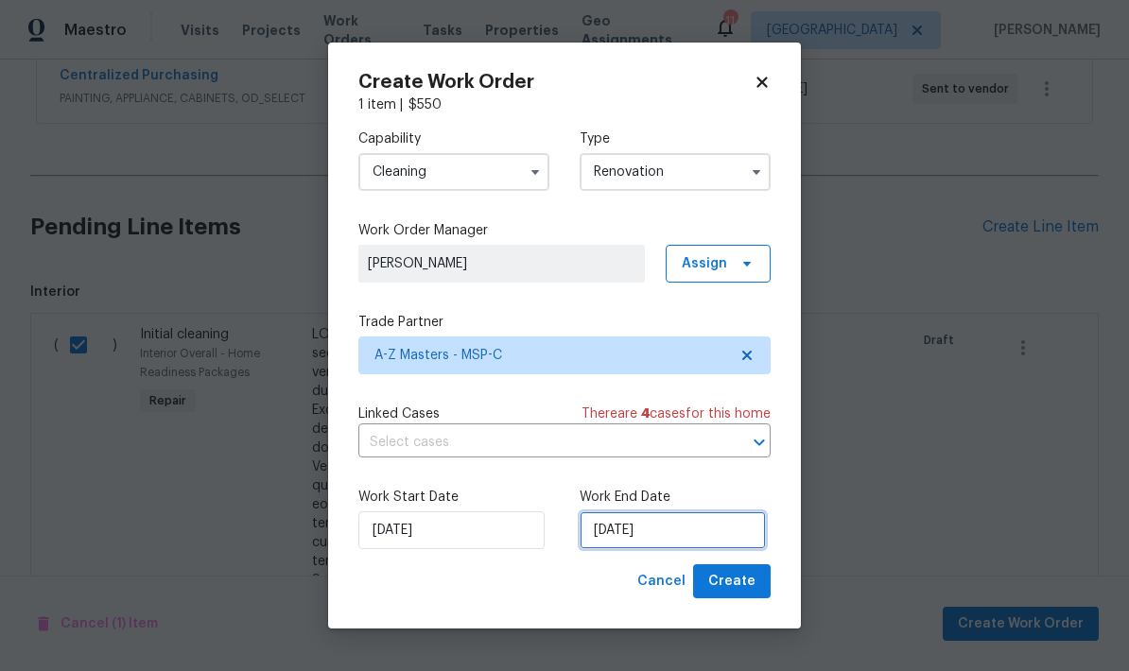
click at [692, 529] on input "[DATE]" at bounding box center [673, 531] width 186 height 38
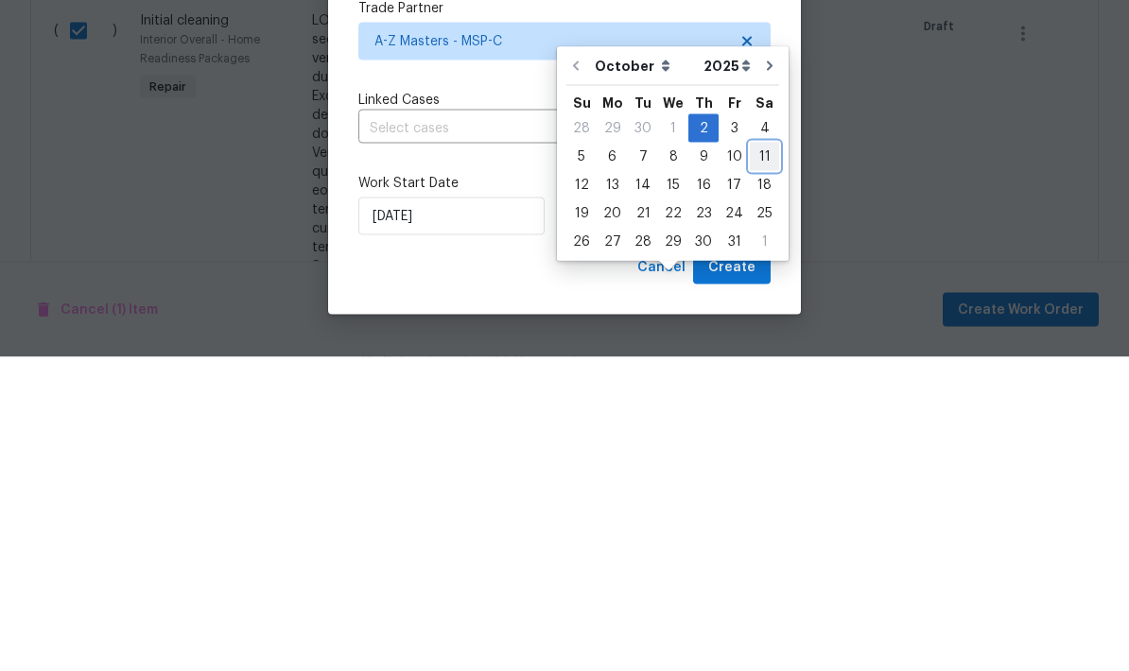
click at [756, 458] on div "11" at bounding box center [764, 471] width 29 height 26
type input "[DATE]"
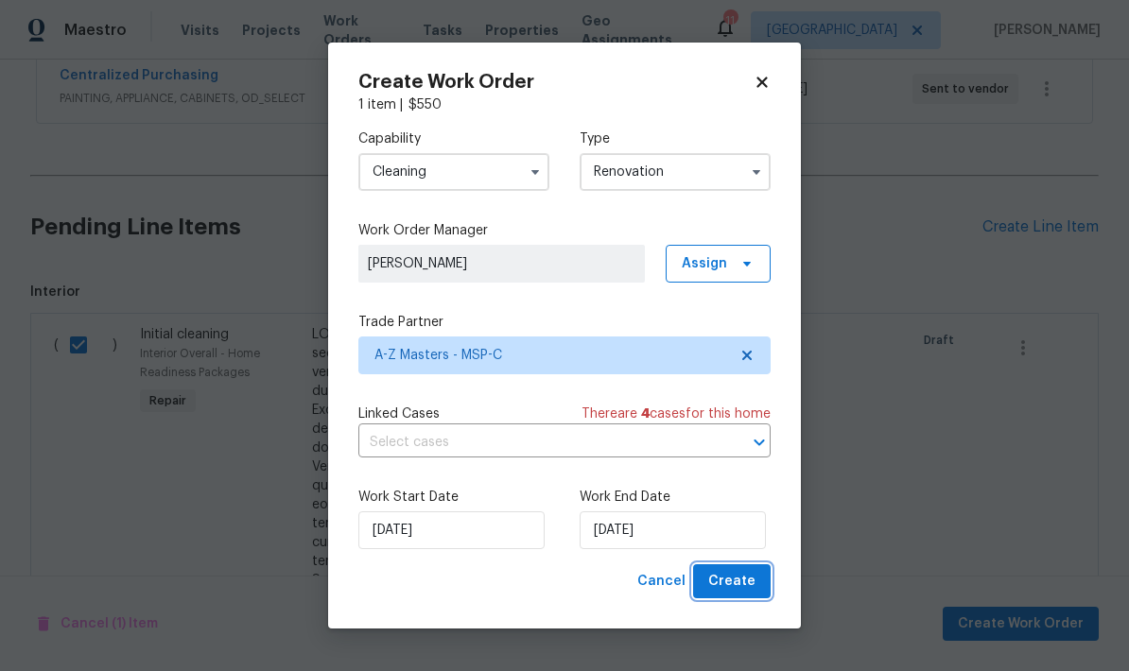
click at [739, 586] on span "Create" at bounding box center [731, 582] width 47 height 24
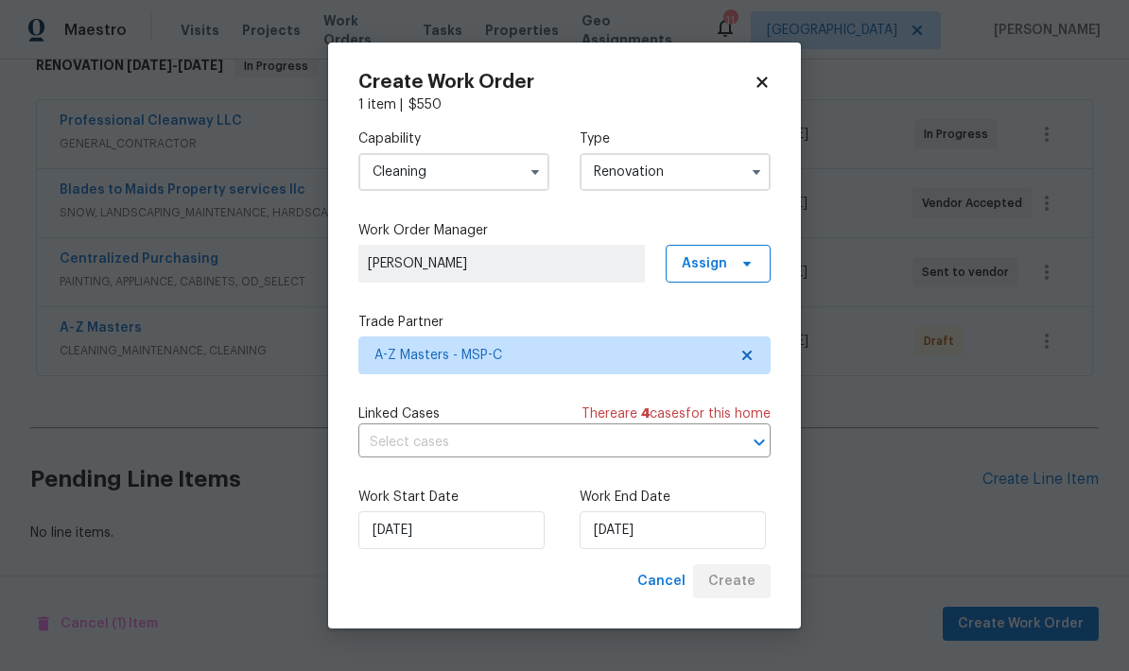
scroll to position [246, 0]
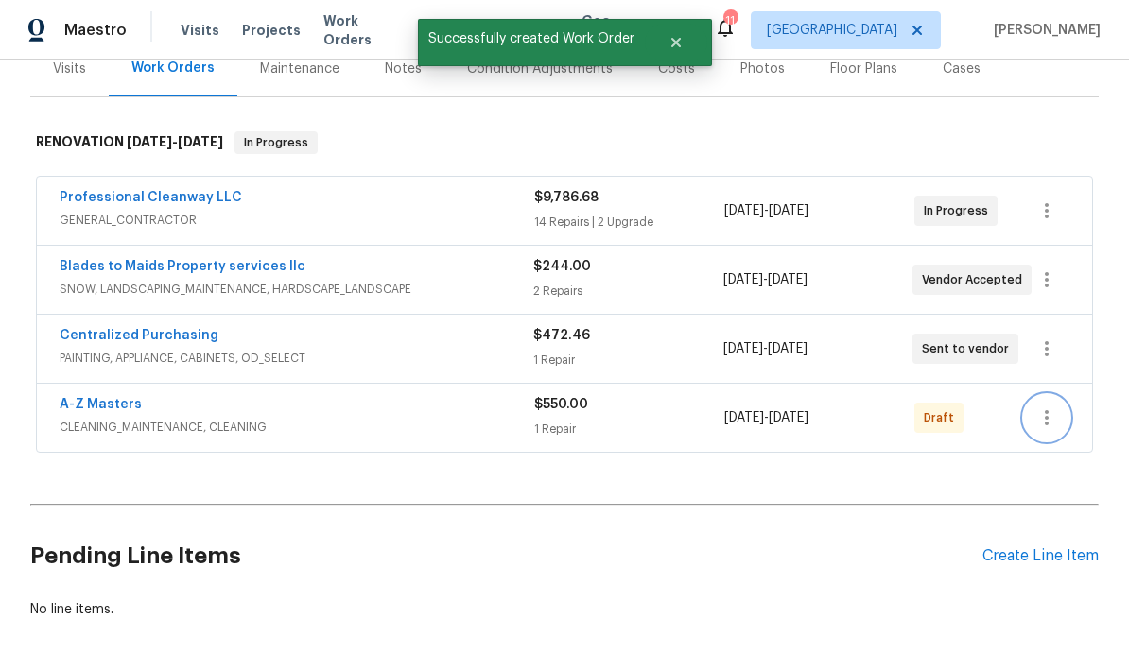
click at [1046, 407] on icon "button" at bounding box center [1046, 418] width 23 height 23
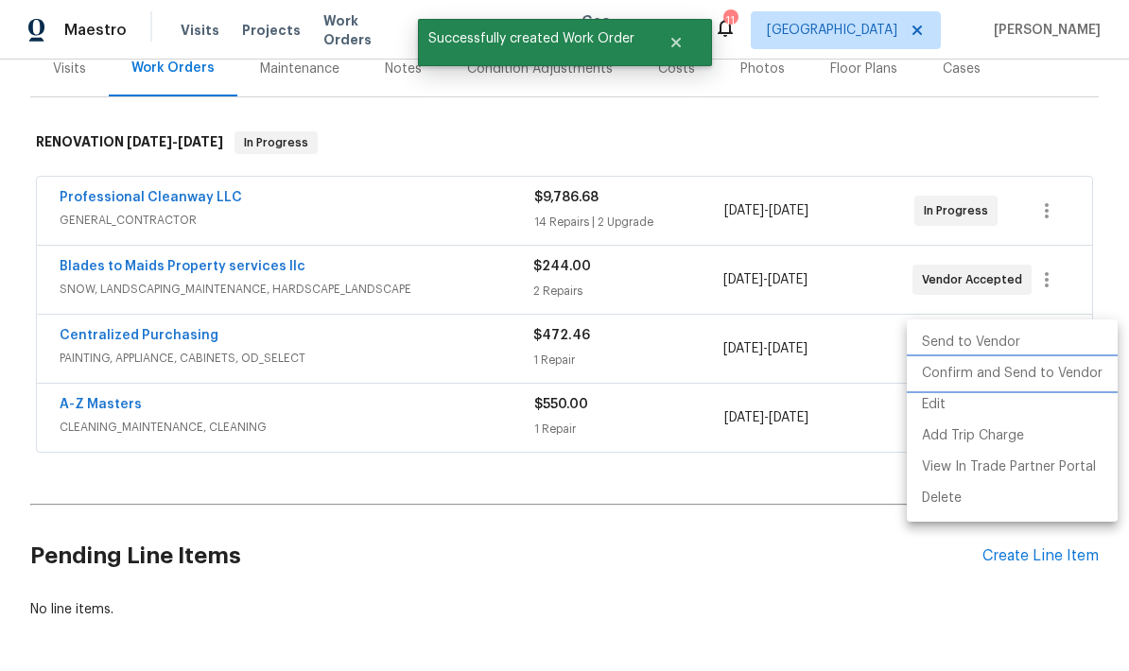
click at [989, 379] on li "Confirm and Send to Vendor" at bounding box center [1012, 373] width 211 height 31
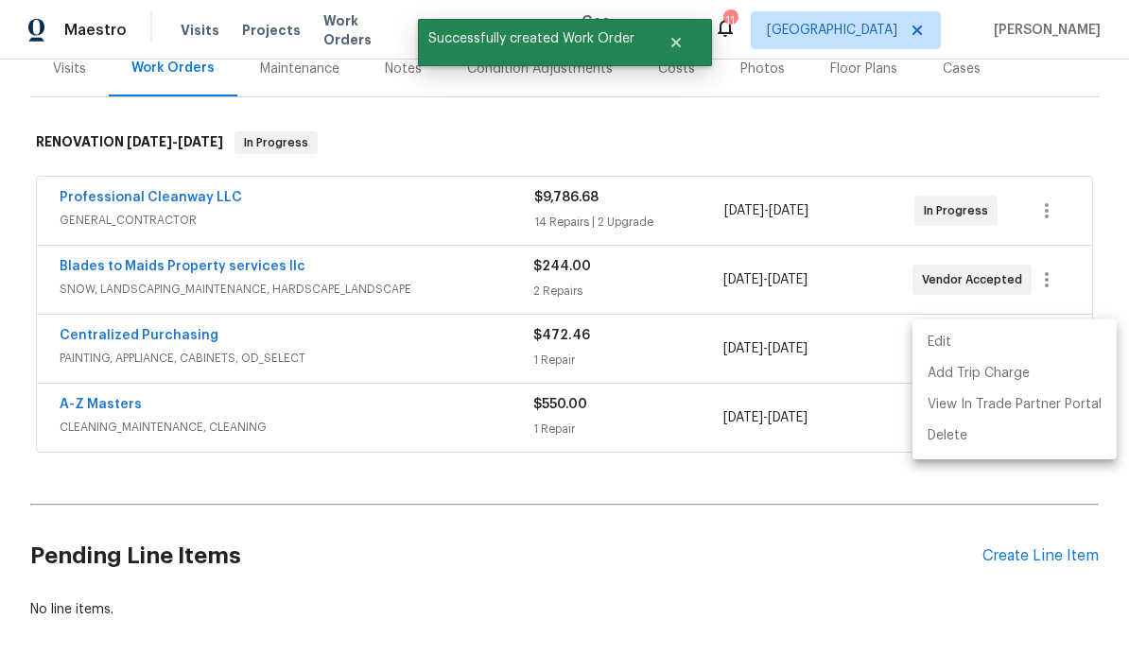
click at [1043, 487] on div at bounding box center [564, 335] width 1129 height 671
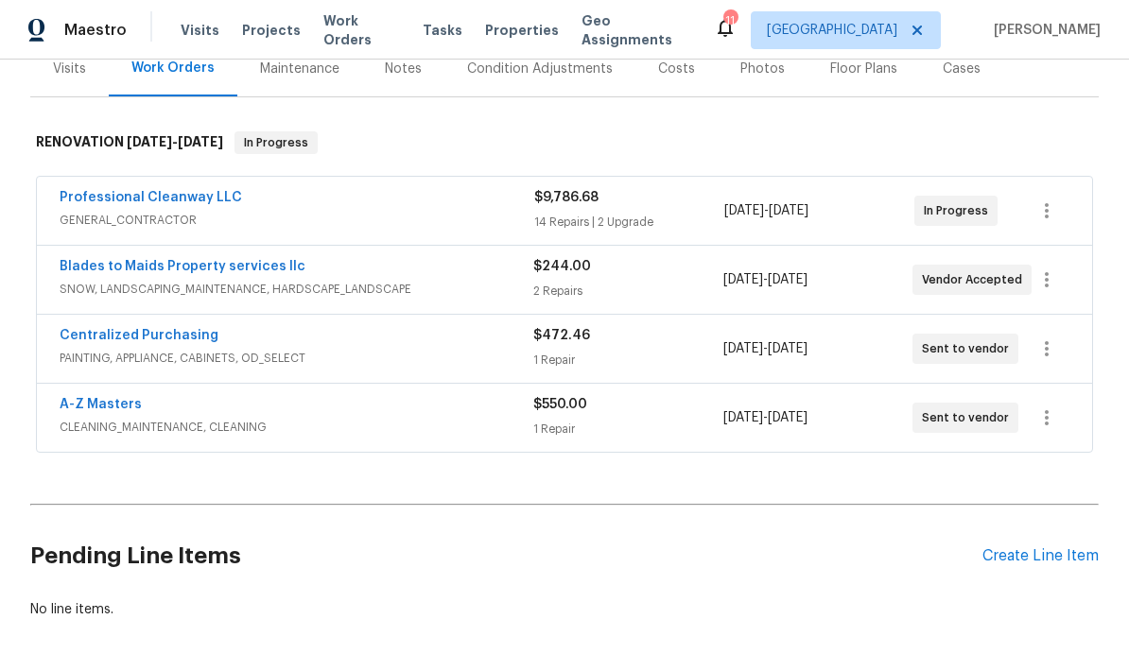
click at [1036, 547] on div "Create Line Item" at bounding box center [1040, 556] width 116 height 18
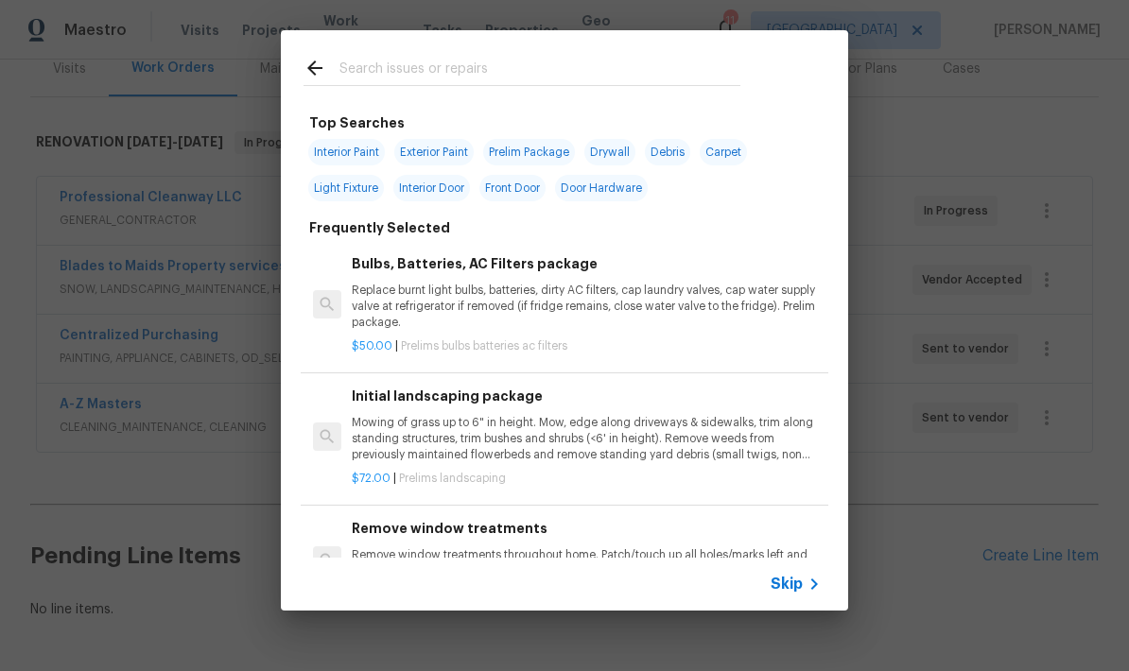
click at [404, 71] on input "text" at bounding box center [539, 71] width 401 height 28
type input "Flooring"
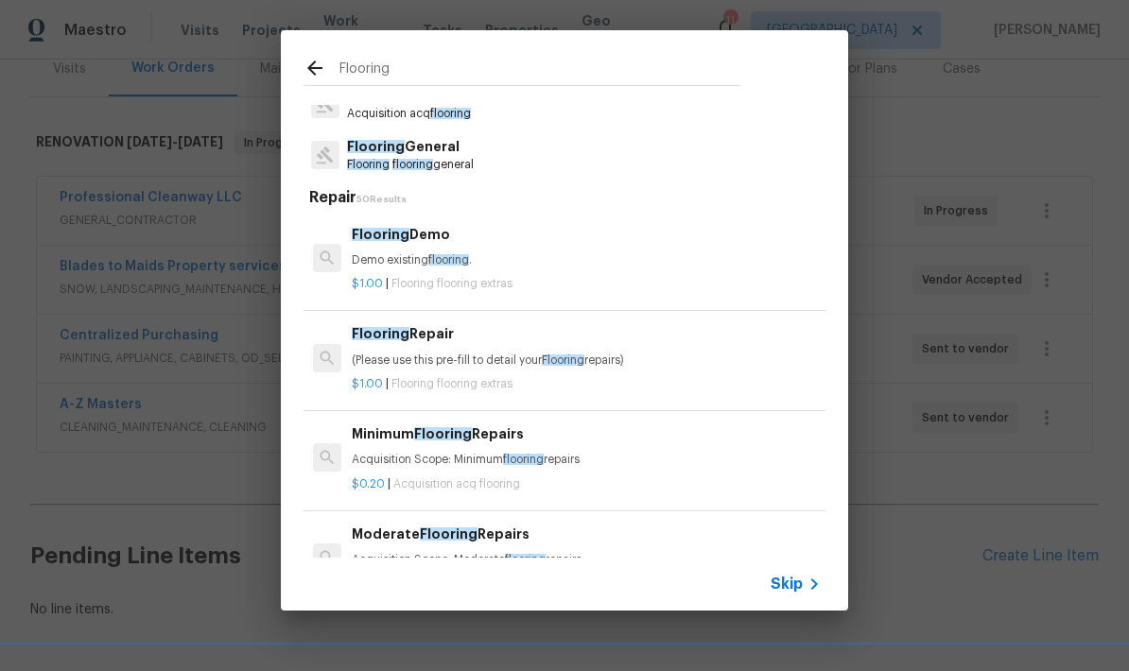
click at [371, 150] on span "Flooring" at bounding box center [376, 146] width 58 height 13
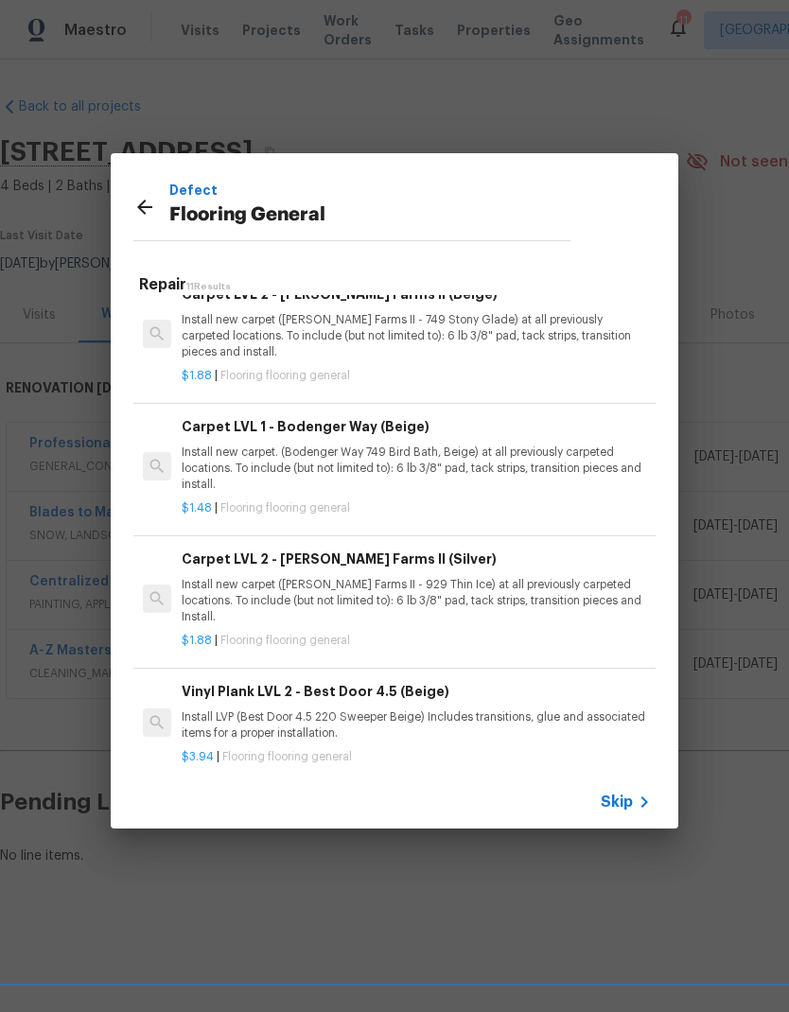
scroll to position [720, 0]
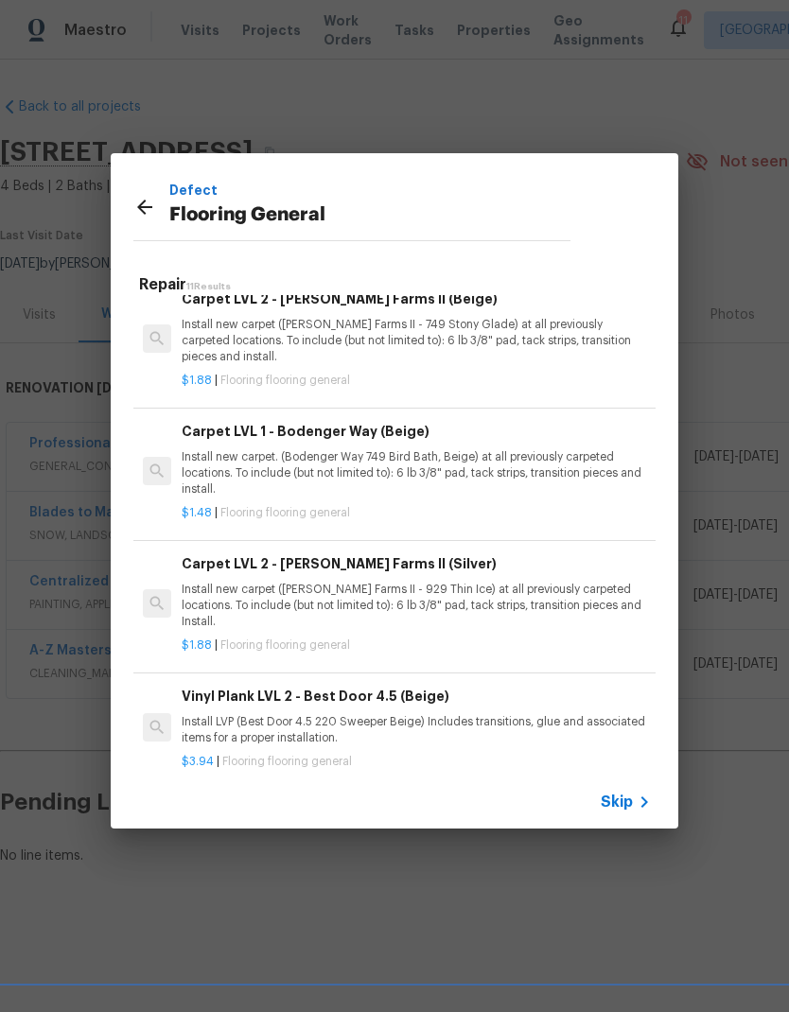
click at [214, 458] on p "Install new carpet. (Bodenger Way 749 Bird Bath, Beige) at all previously carpe…" at bounding box center [416, 473] width 469 height 48
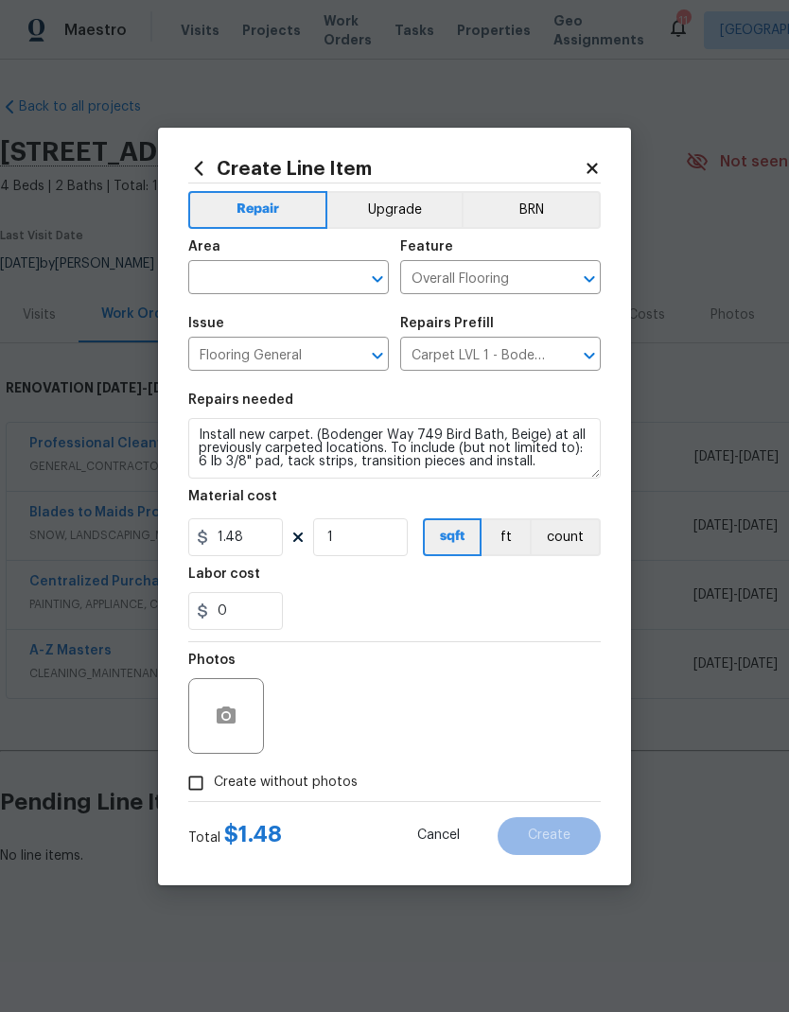
click at [198, 275] on input "text" at bounding box center [262, 279] width 148 height 29
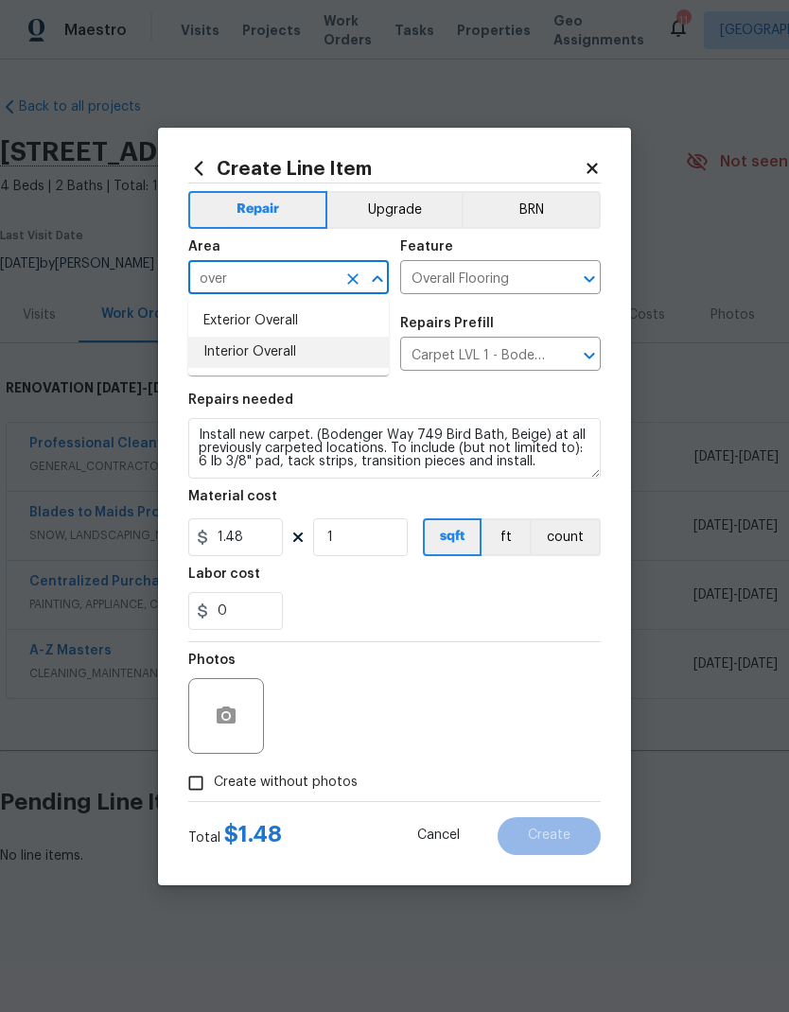
click at [211, 359] on li "Interior Overall" at bounding box center [288, 352] width 200 height 31
type input "Interior Overall"
click at [344, 542] on input "1" at bounding box center [360, 537] width 95 height 38
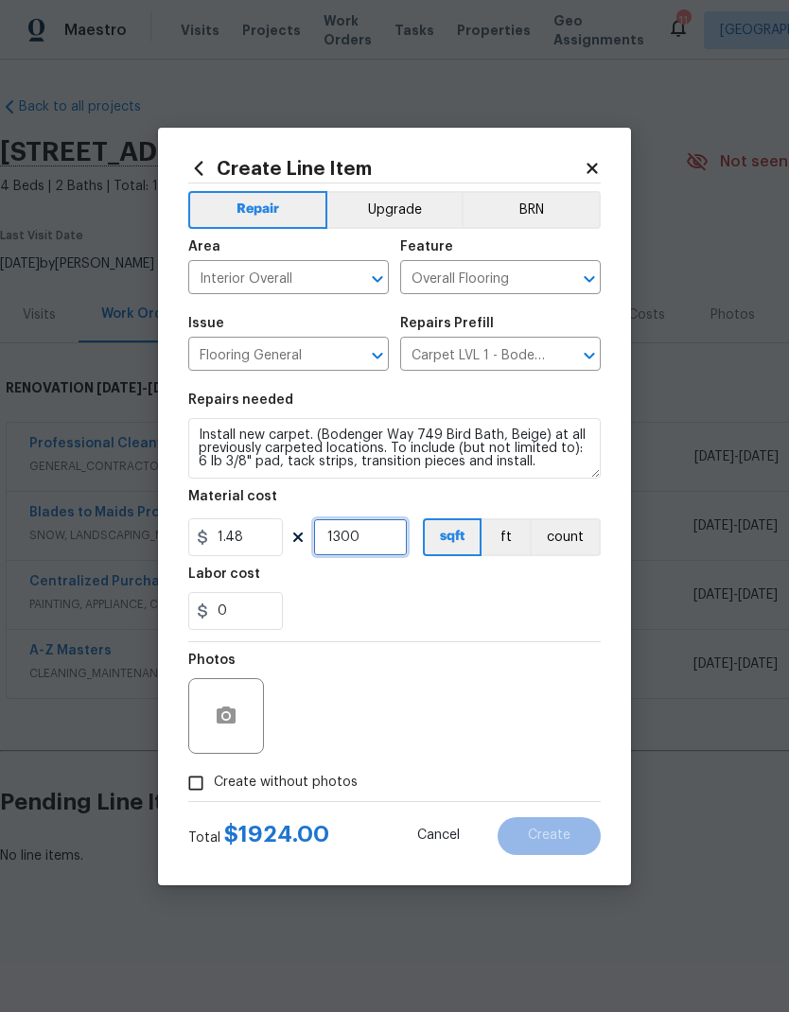
type input "1300"
click at [392, 584] on div "Labor cost" at bounding box center [394, 579] width 412 height 25
click at [208, 714] on button "button" at bounding box center [225, 715] width 45 height 45
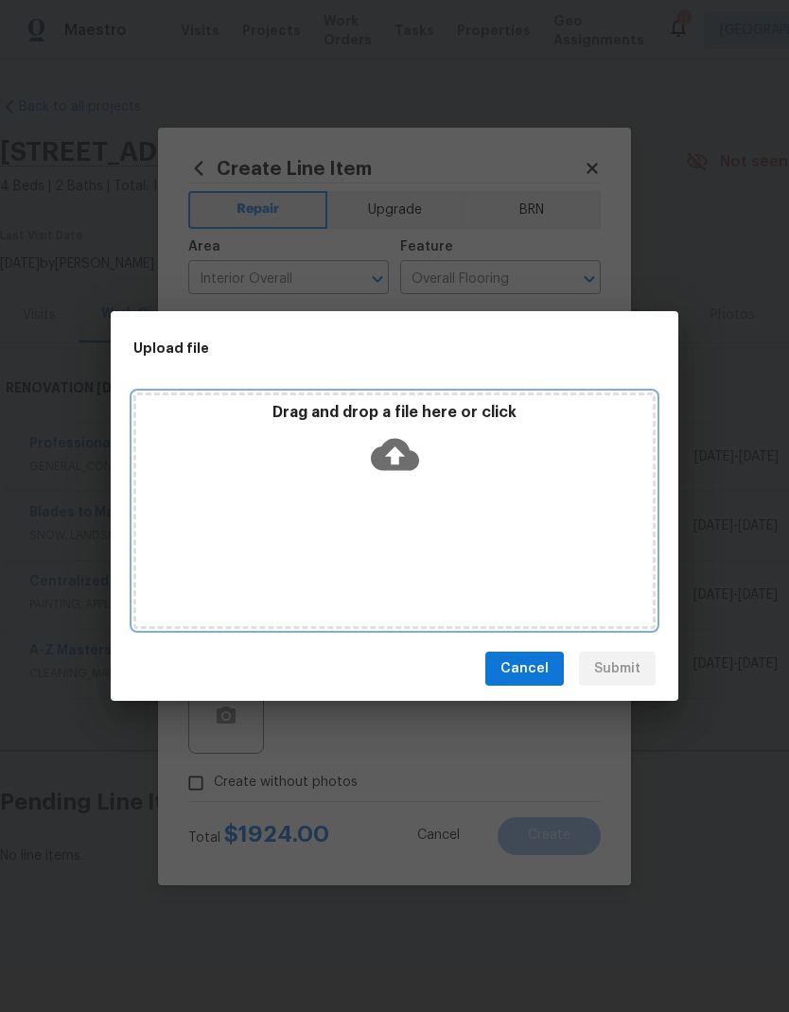
click at [451, 516] on div "Drag and drop a file here or click" at bounding box center [394, 510] width 522 height 236
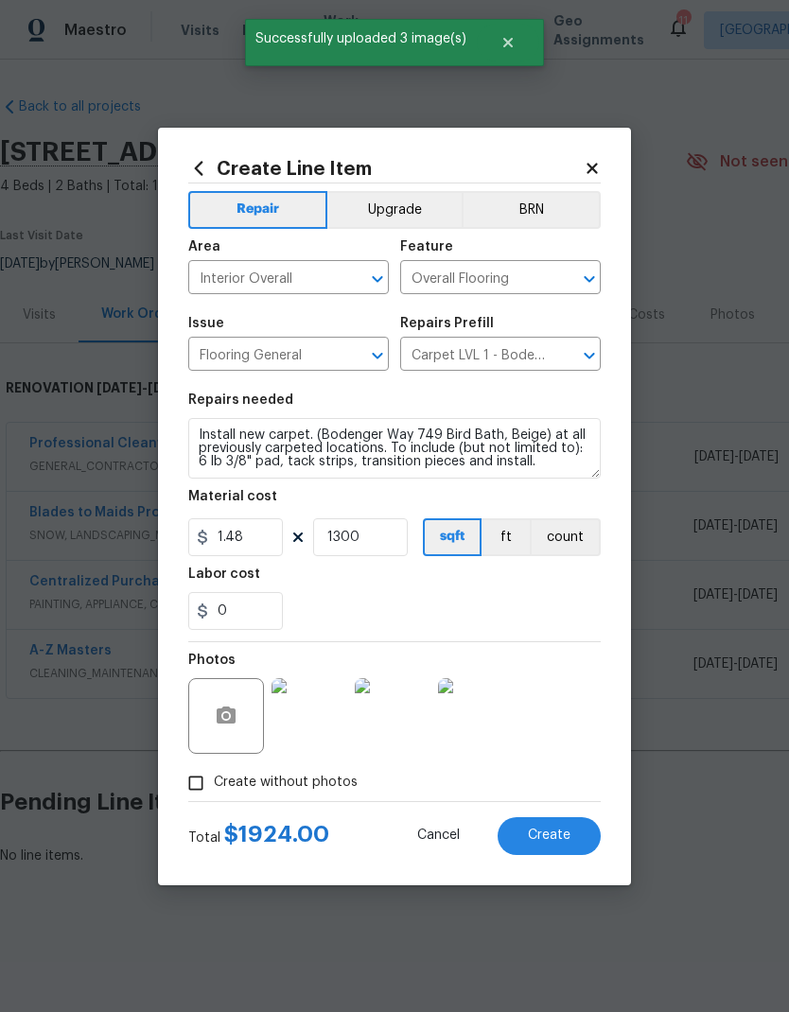
click at [541, 833] on span "Create" at bounding box center [549, 835] width 43 height 14
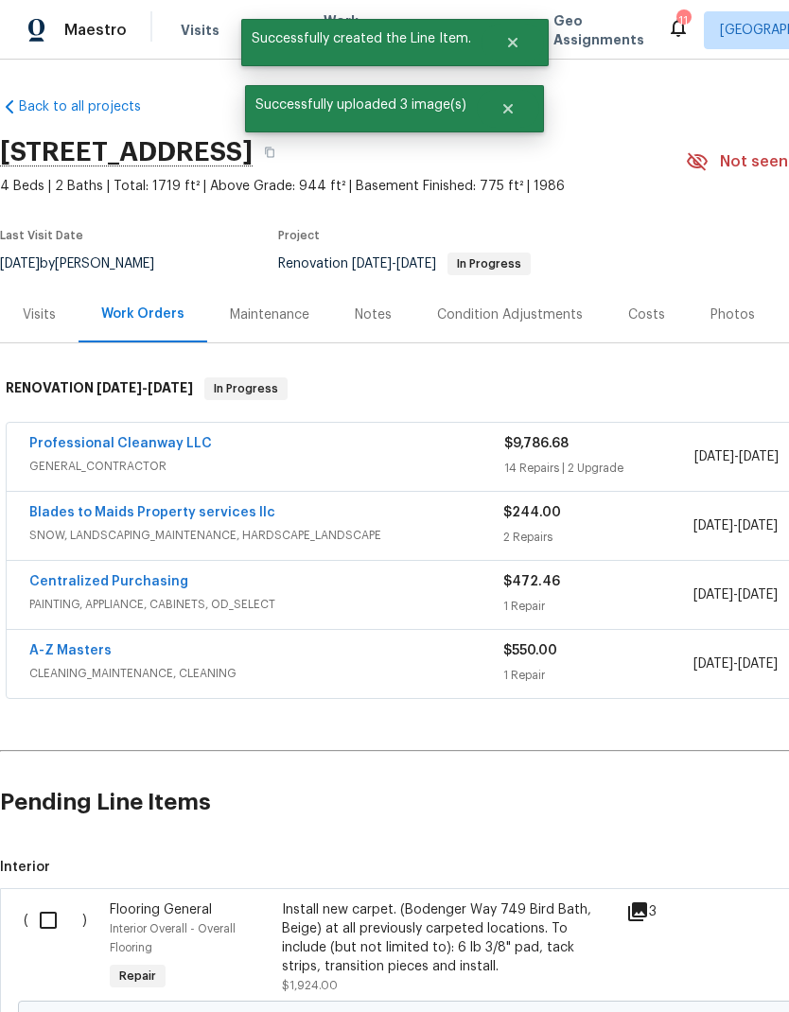
click at [50, 916] on input "checkbox" at bounding box center [55, 920] width 54 height 40
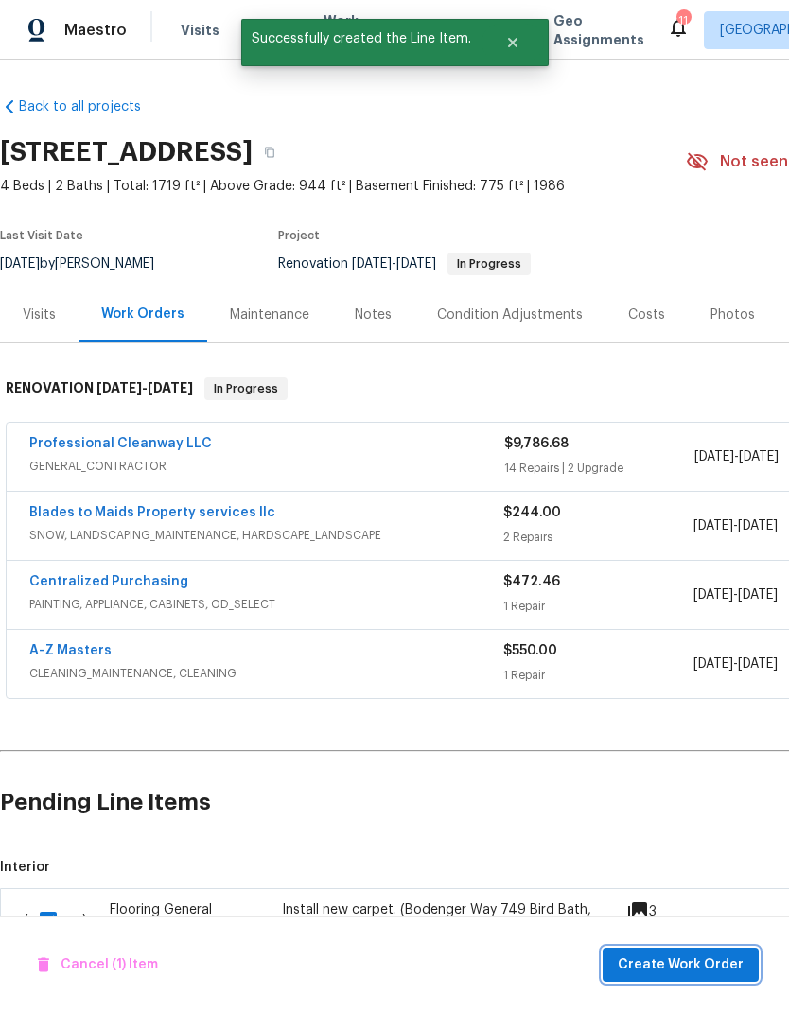
click at [638, 970] on span "Create Work Order" at bounding box center [680, 965] width 126 height 24
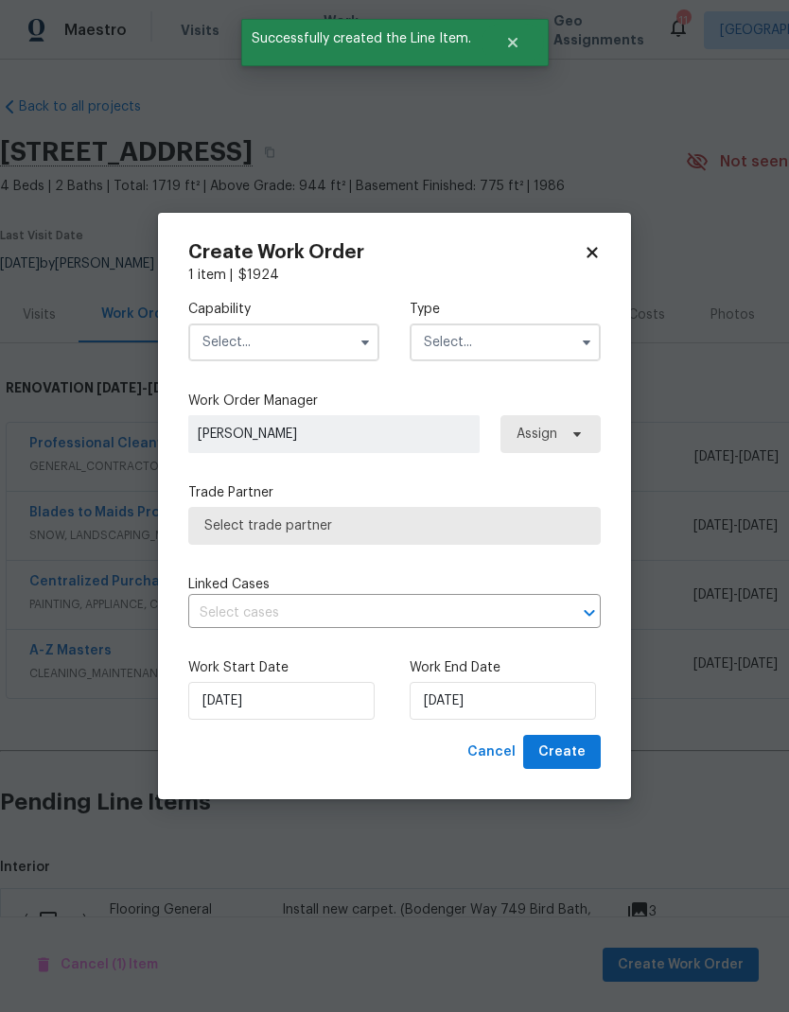
checkbox input "false"
click at [233, 346] on input "text" at bounding box center [283, 342] width 191 height 38
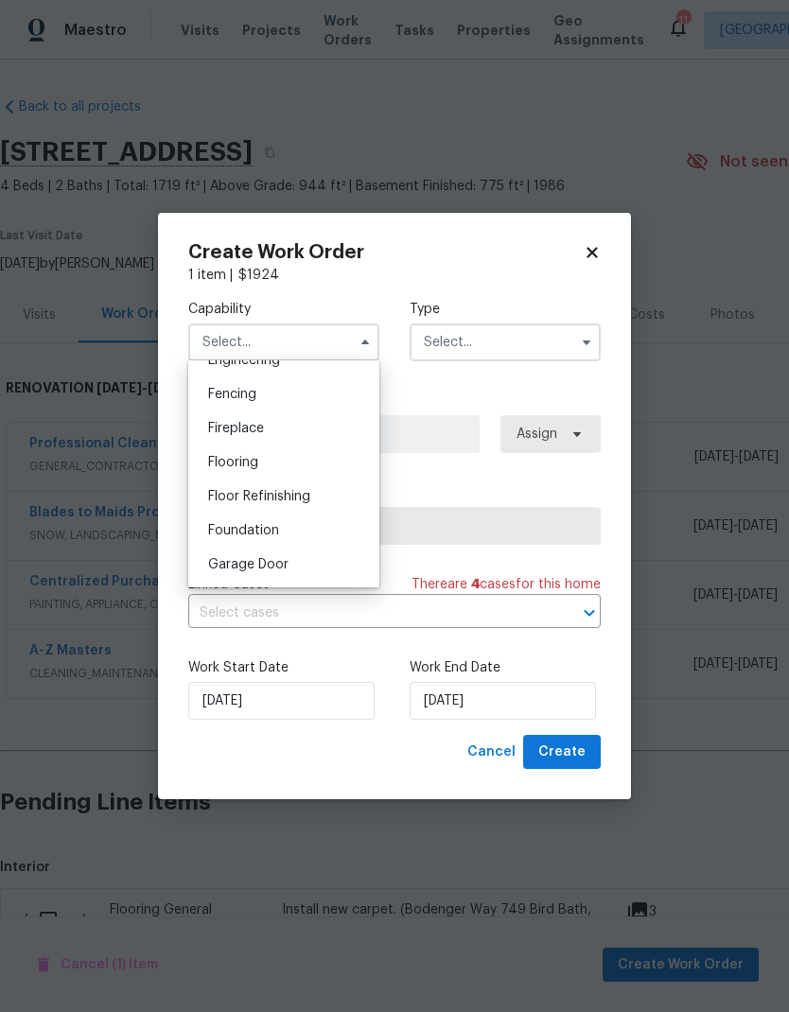
scroll to position [657, 0]
click at [204, 464] on div "Flooring" at bounding box center [284, 459] width 182 height 34
type input "Flooring"
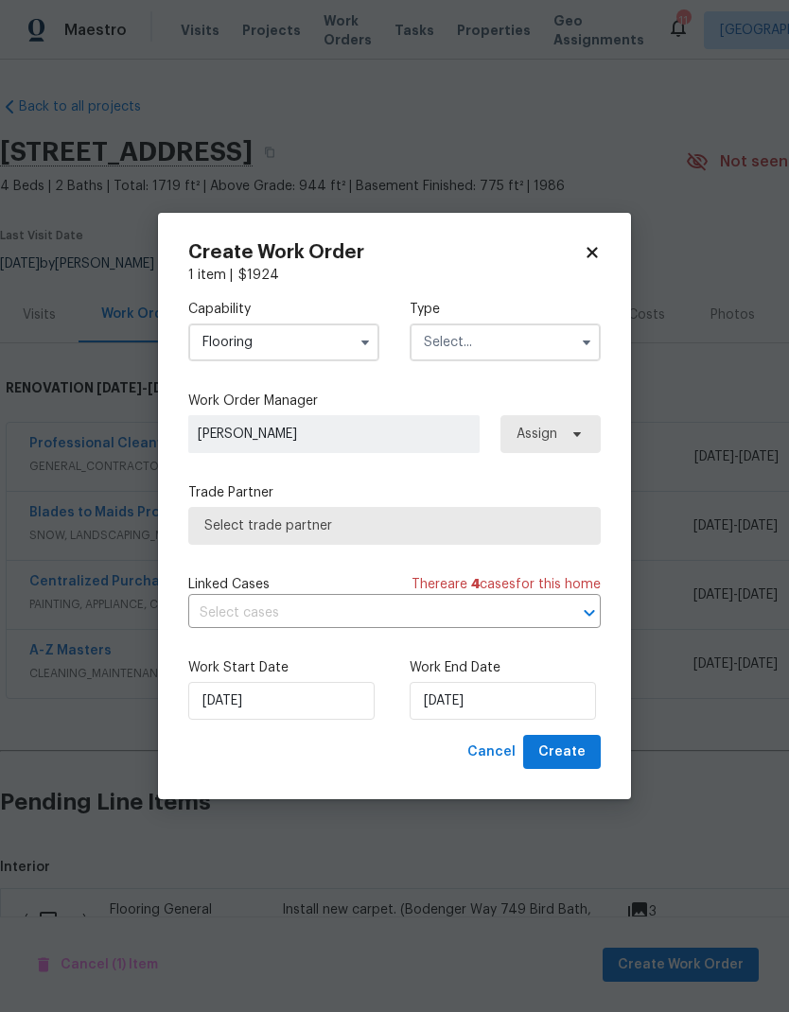
click at [433, 343] on input "text" at bounding box center [504, 342] width 191 height 38
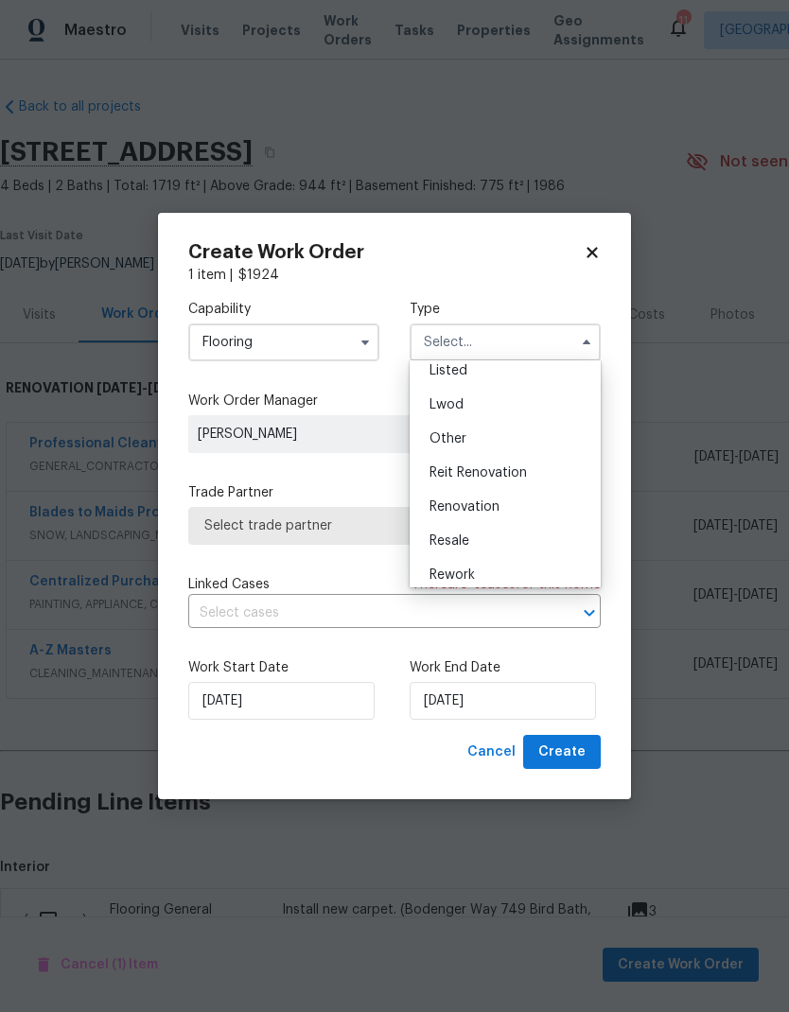
scroll to position [196, 0]
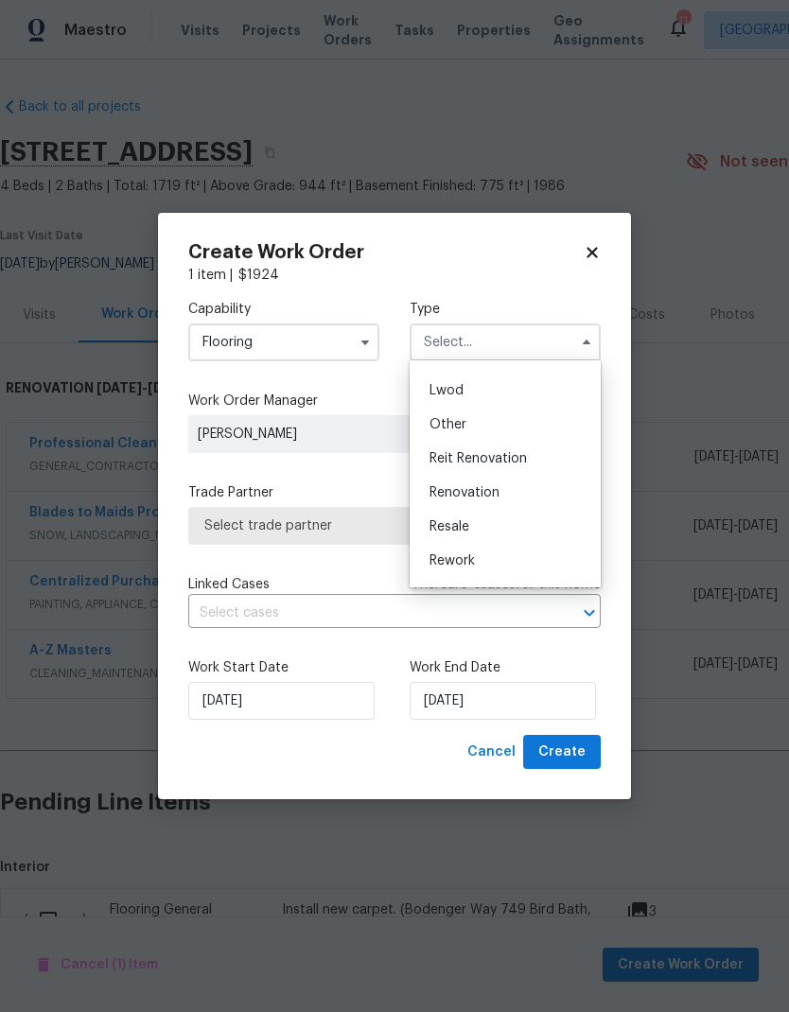
click at [440, 498] on span "Renovation" at bounding box center [464, 492] width 70 height 13
type input "Renovation"
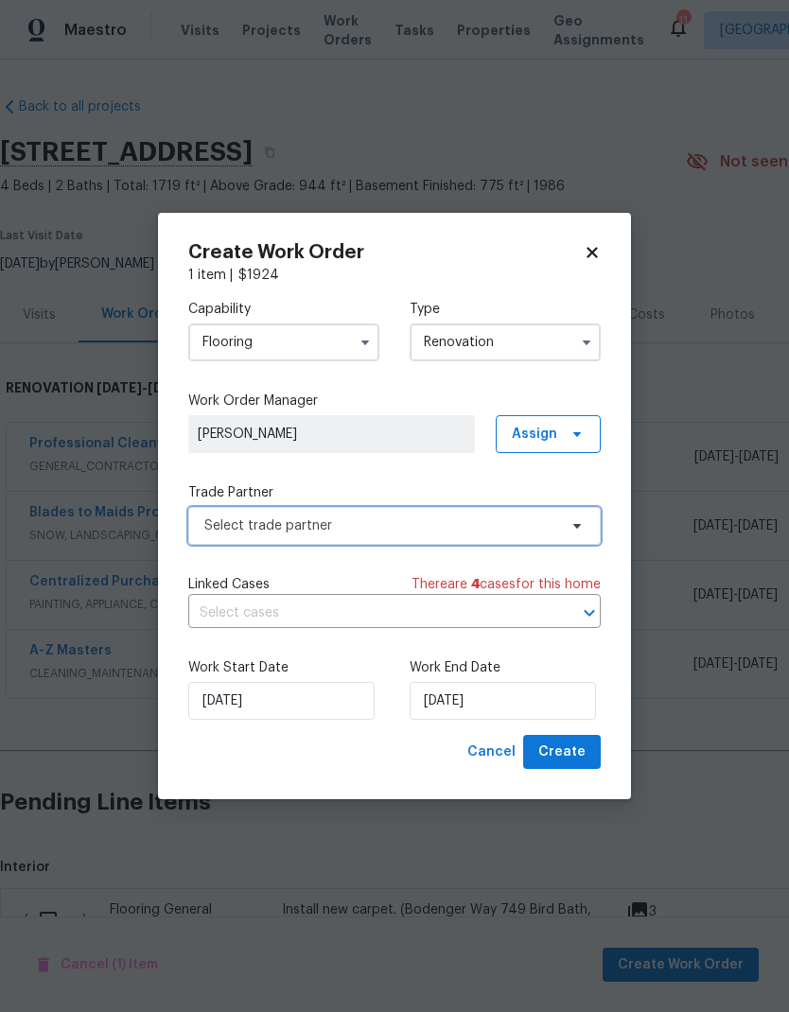
click at [212, 532] on span "Select trade partner" at bounding box center [380, 525] width 353 height 19
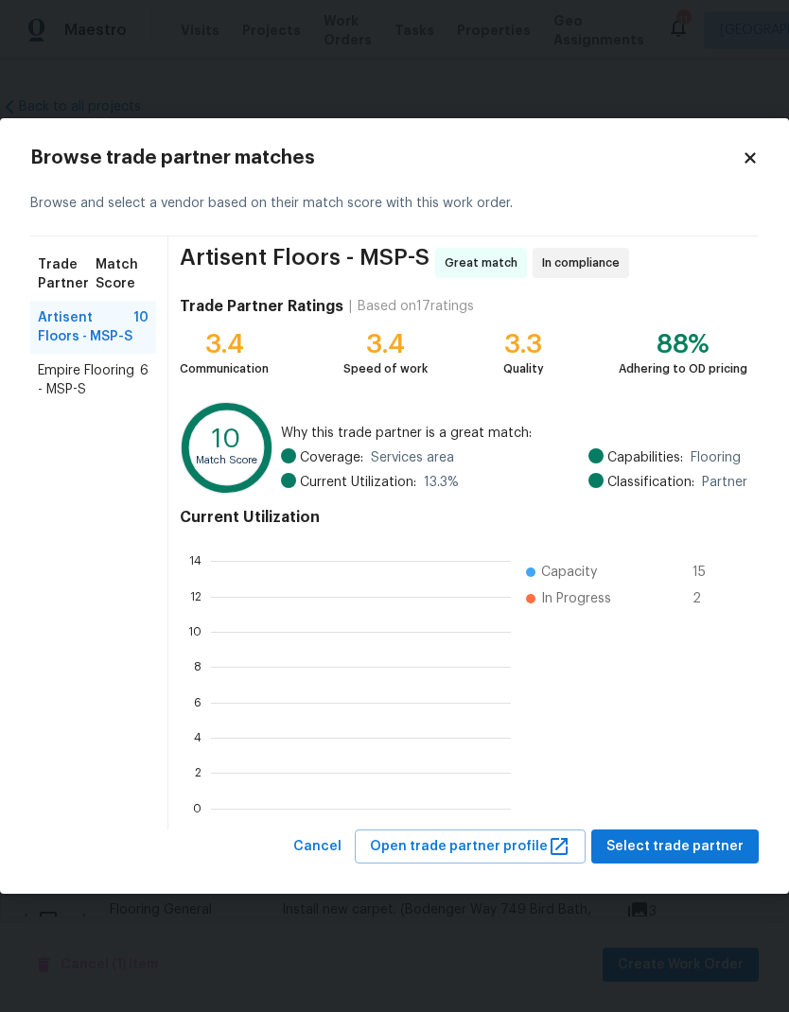
scroll to position [265, 300]
click at [58, 328] on span "Artisent Floors - MSP-S" at bounding box center [86, 327] width 96 height 38
click at [643, 837] on span "Select trade partner" at bounding box center [674, 847] width 137 height 24
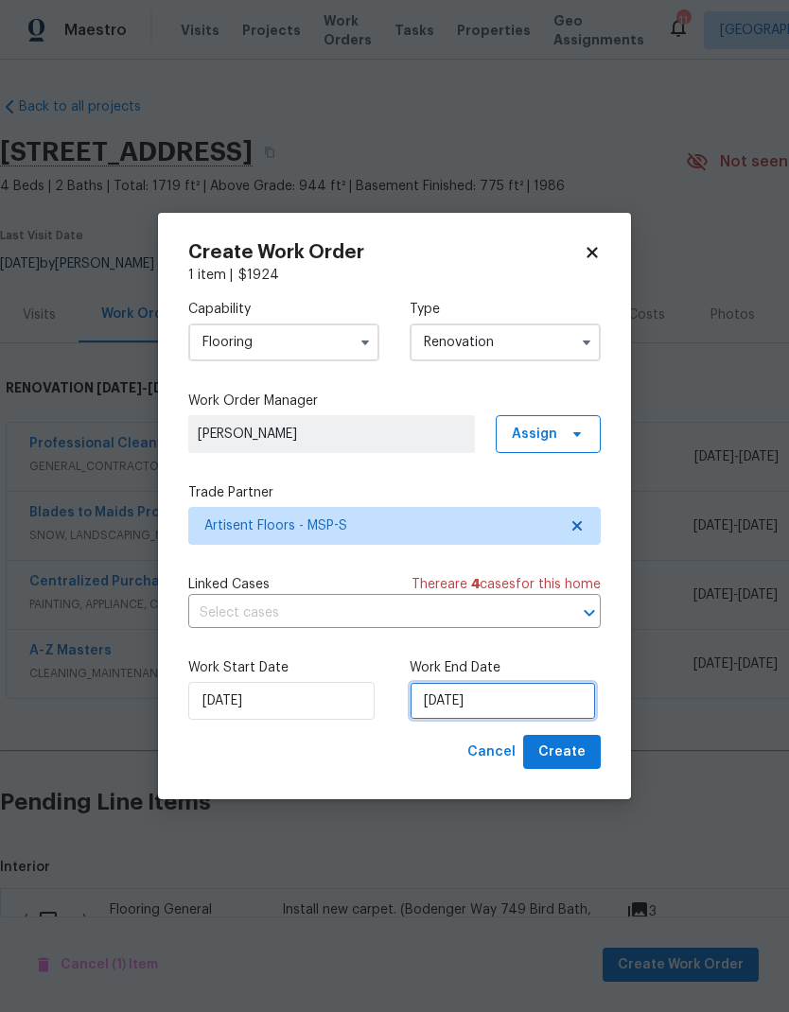
click at [489, 705] on input "[DATE]" at bounding box center [502, 701] width 186 height 38
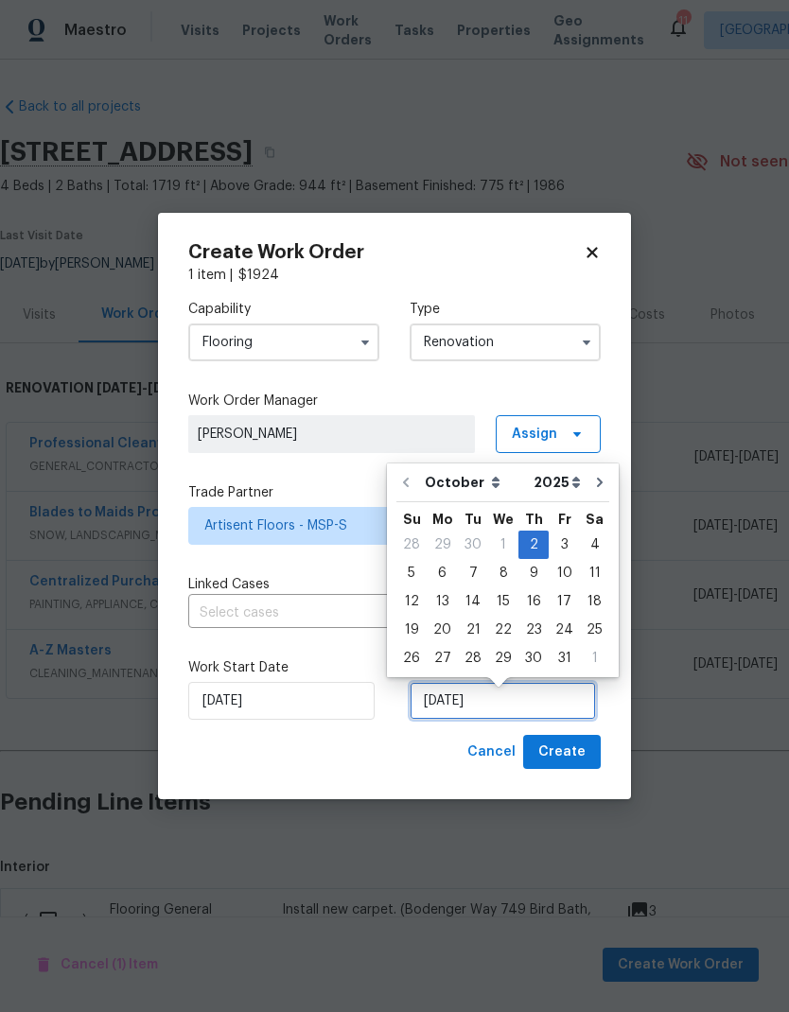
scroll to position [8, 0]
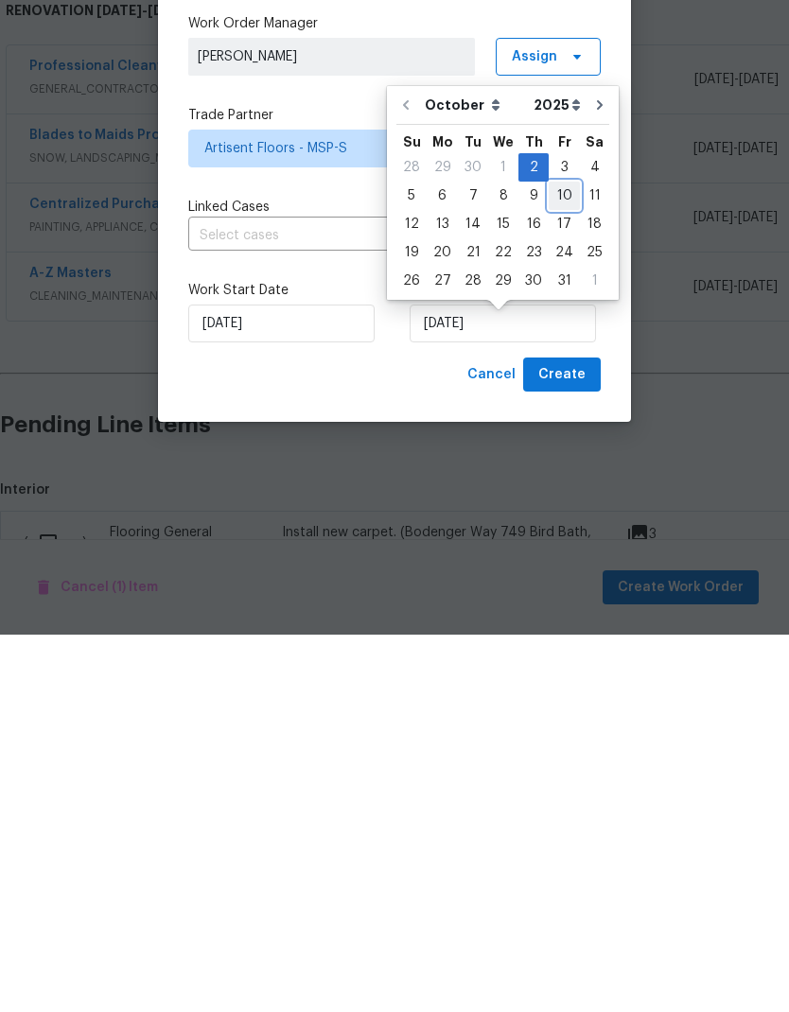
click at [564, 560] on div "10" at bounding box center [563, 573] width 31 height 26
type input "10/10/2025"
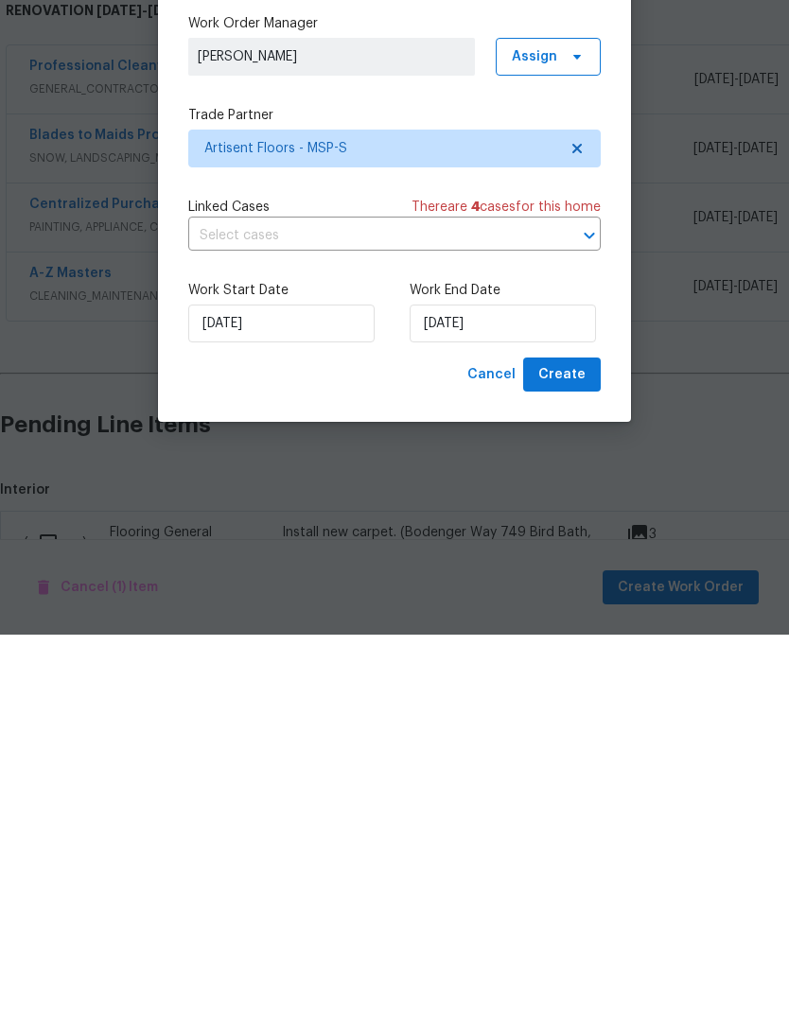
scroll to position [76, 0]
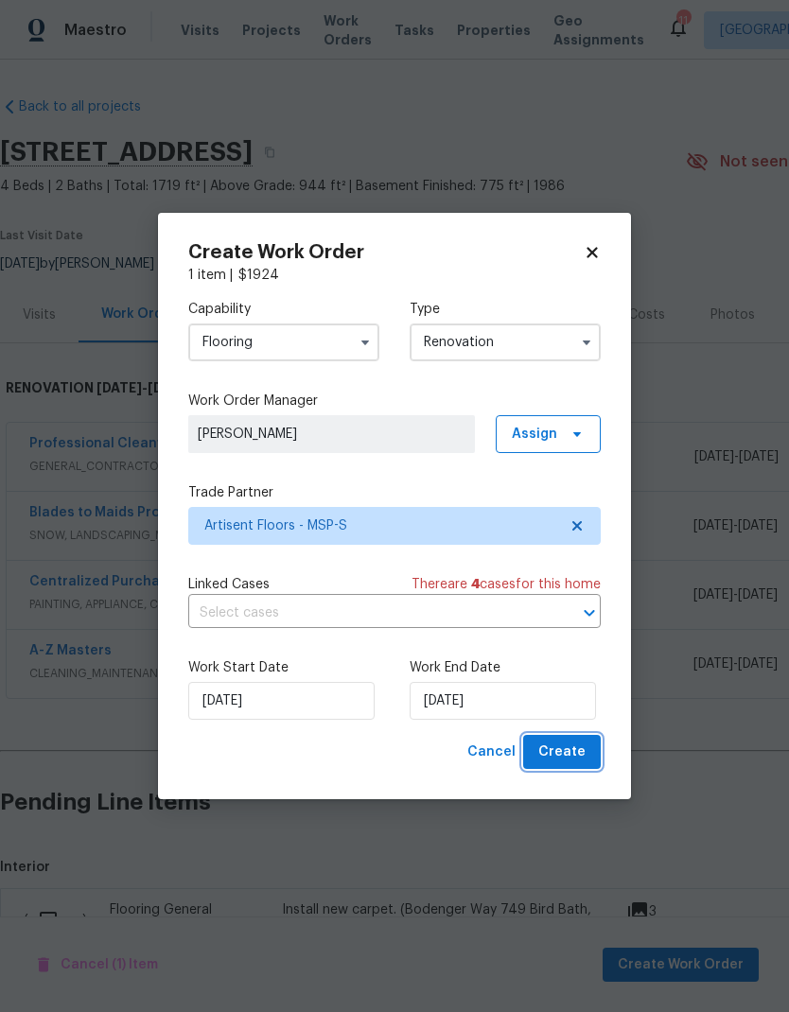
click at [553, 757] on span "Create" at bounding box center [561, 752] width 47 height 24
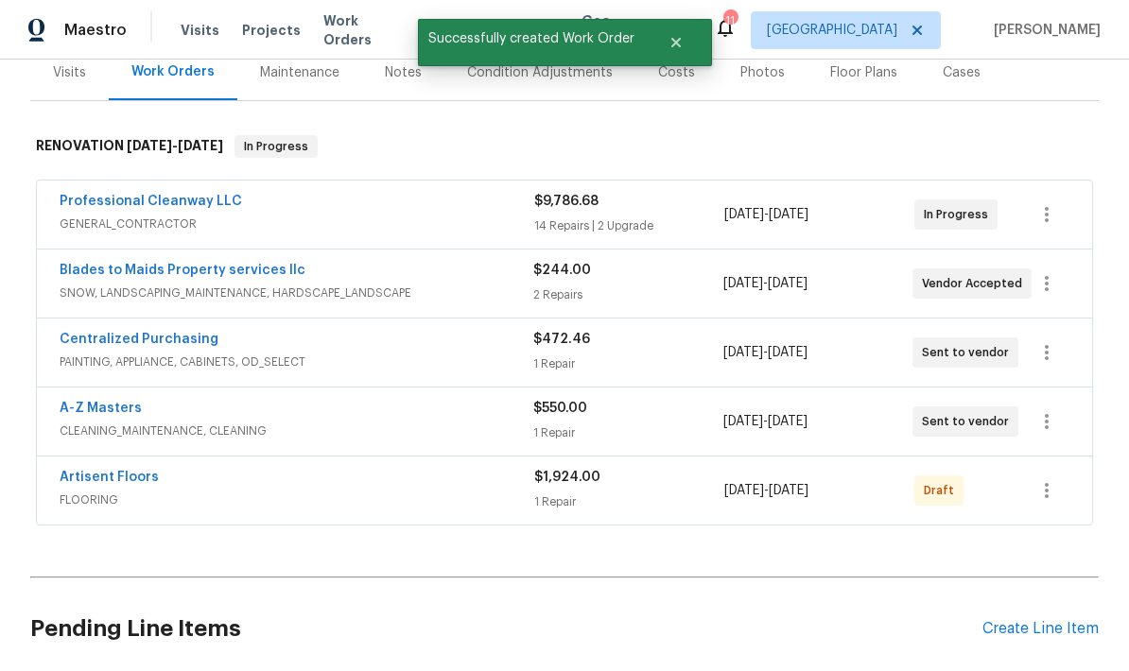
scroll to position [255, 0]
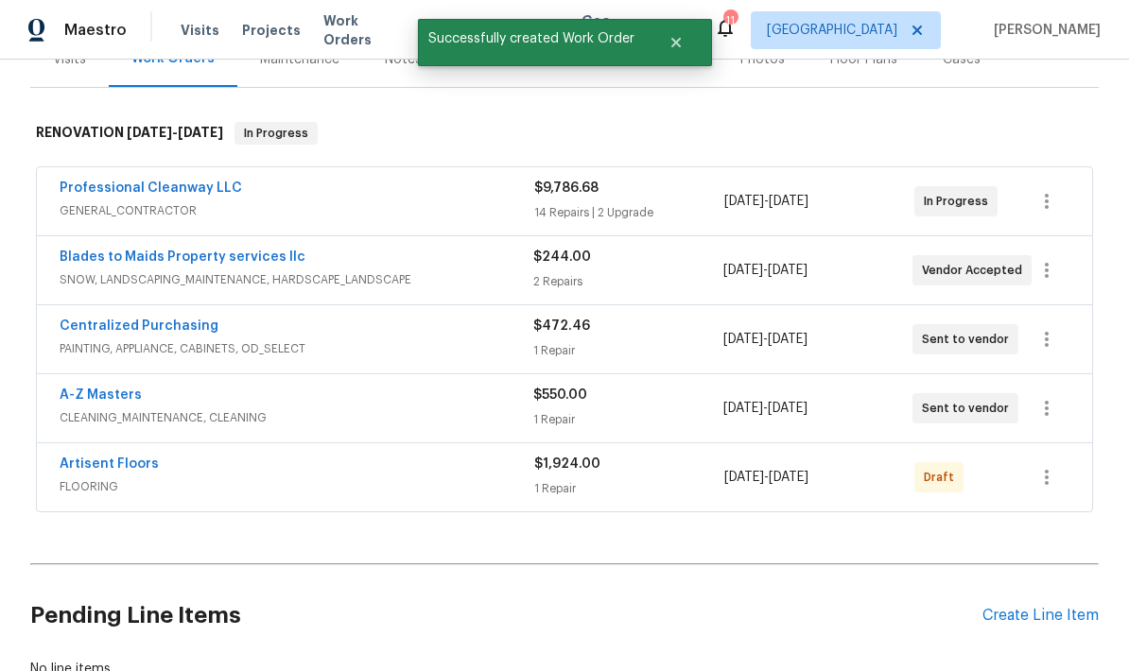
click at [788, 466] on icon "button" at bounding box center [1046, 477] width 23 height 23
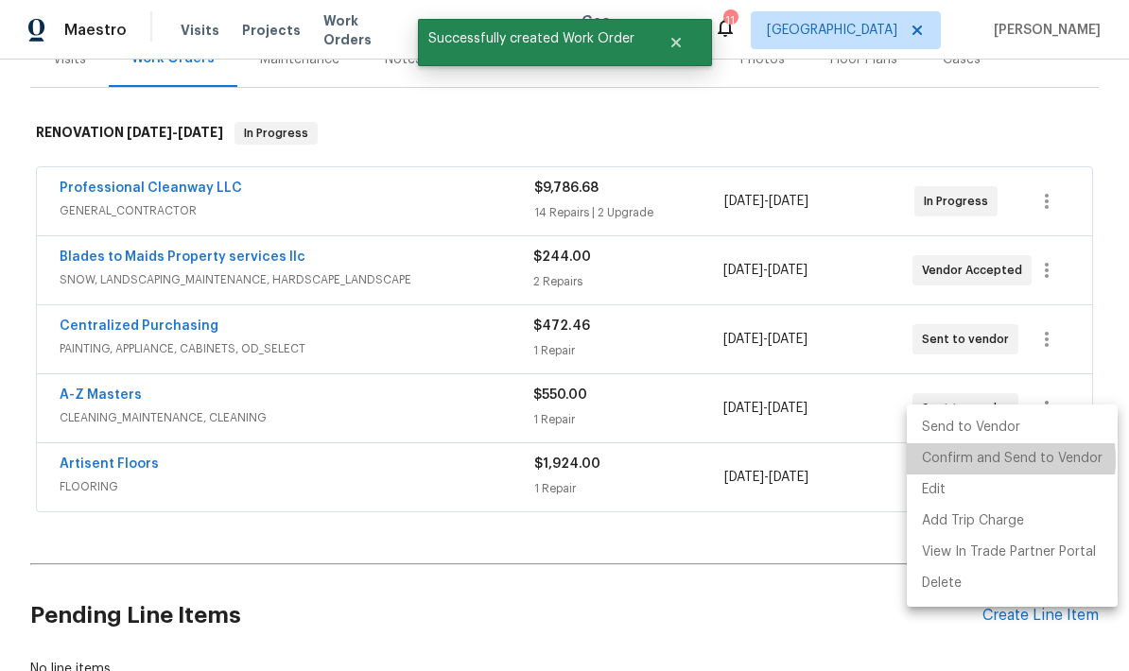
click at [788, 460] on li "Confirm and Send to Vendor" at bounding box center [1012, 458] width 211 height 31
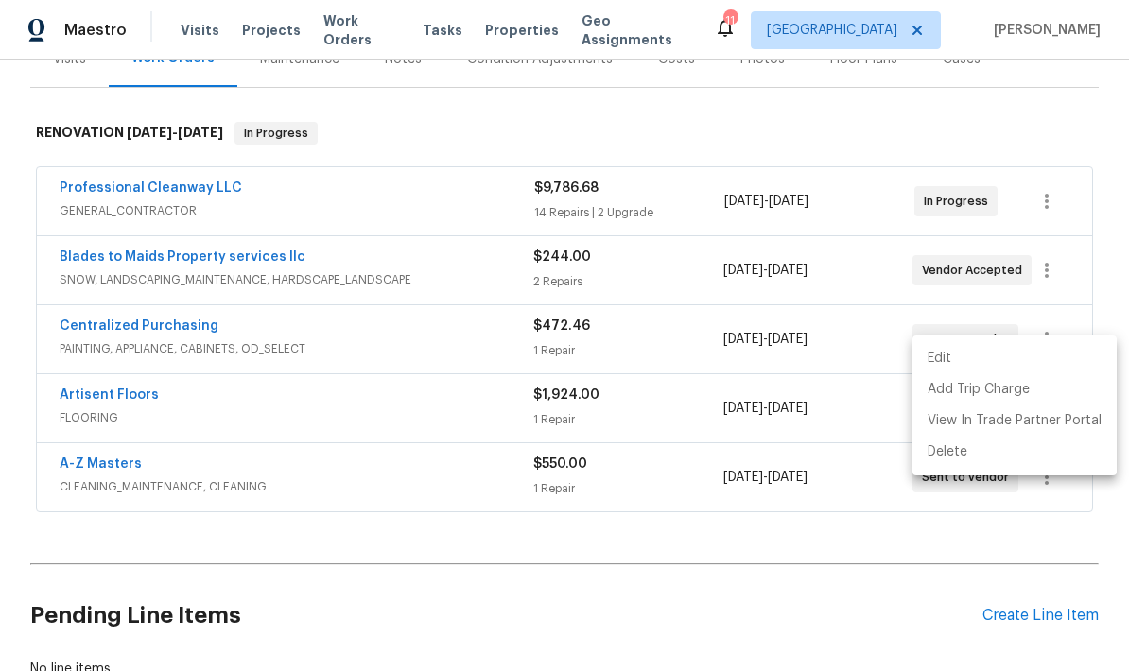
click at [337, 186] on div at bounding box center [564, 335] width 1129 height 671
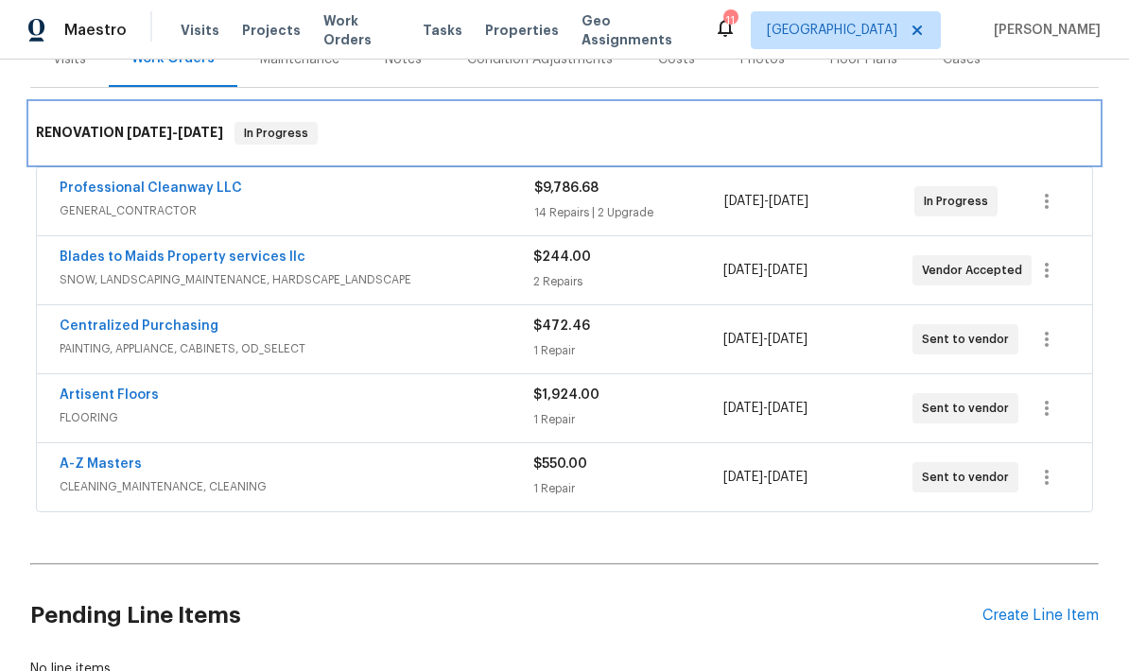
click at [381, 122] on div "RENOVATION 10/2/25 - 10/11/25 In Progress" at bounding box center [564, 133] width 1057 height 23
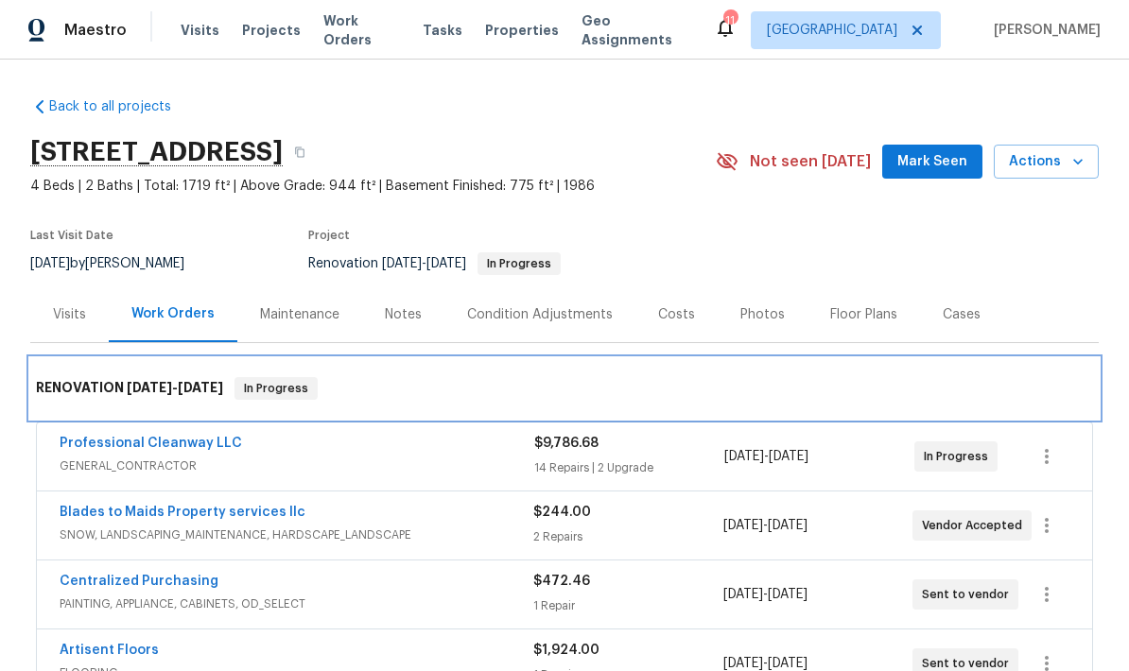
scroll to position [0, 0]
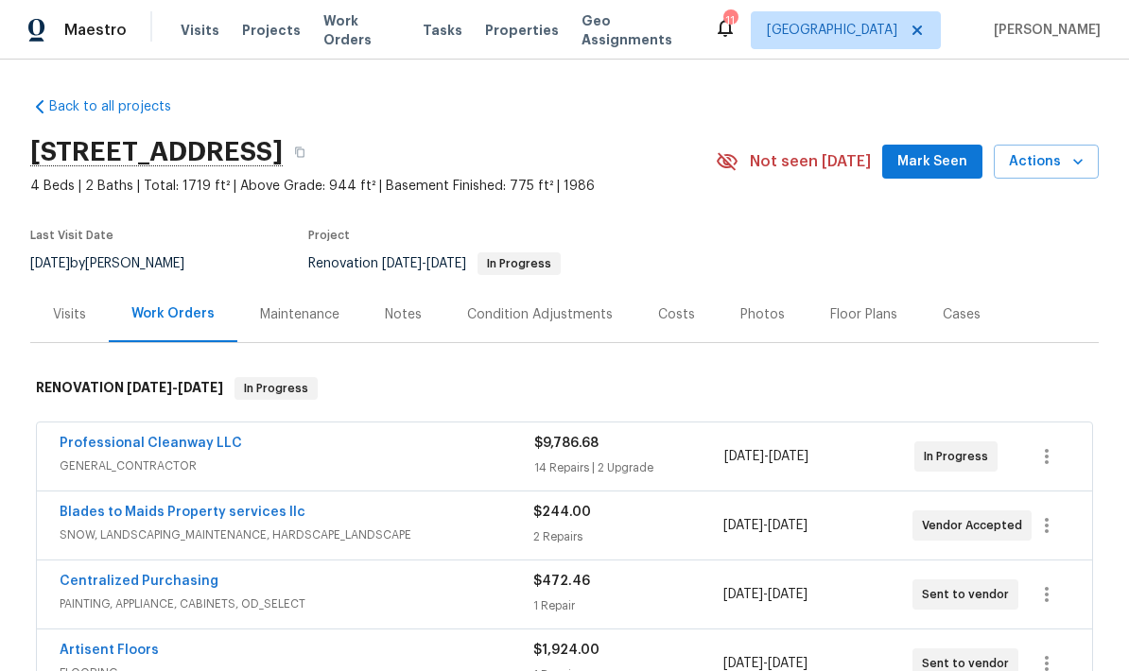
click at [661, 305] on div "Costs" at bounding box center [676, 314] width 37 height 19
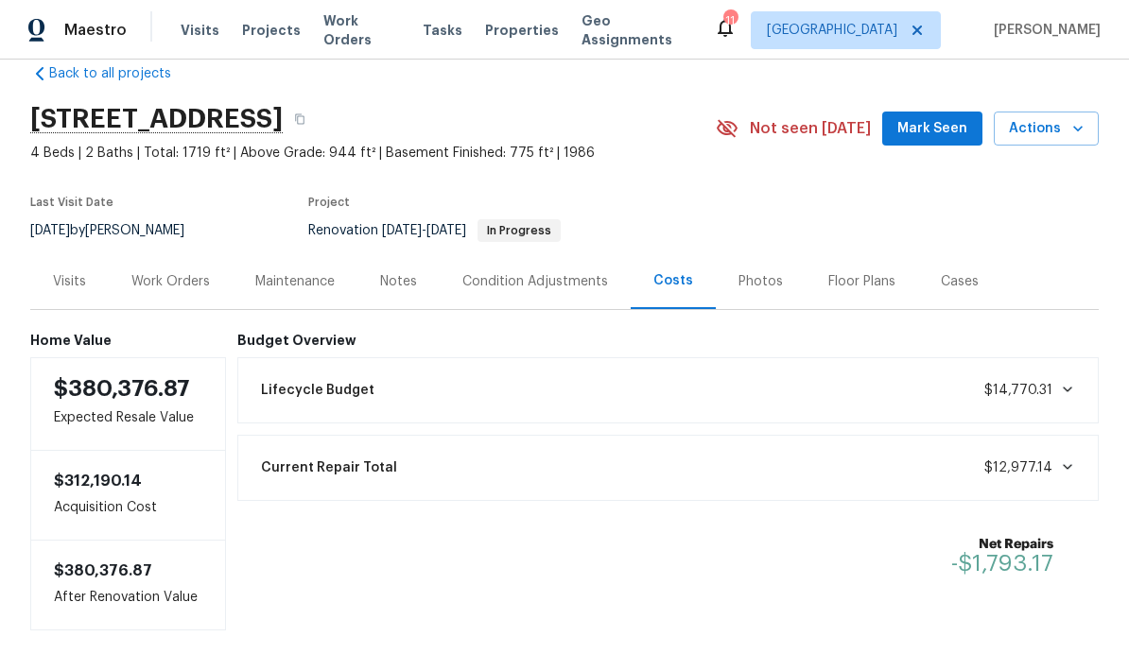
scroll to position [32, 0]
